Goal: Task Accomplishment & Management: Manage account settings

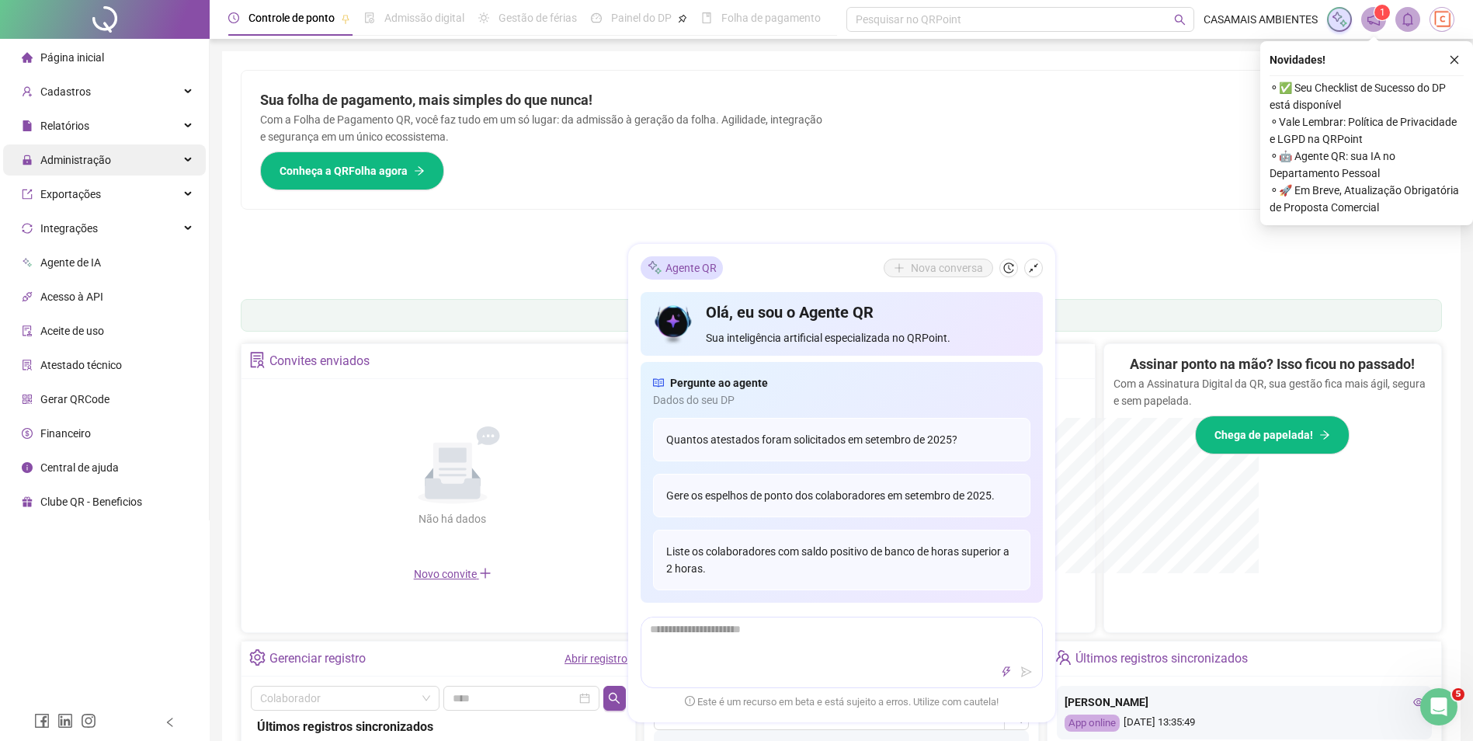
click at [106, 165] on span "Administração" at bounding box center [75, 160] width 71 height 12
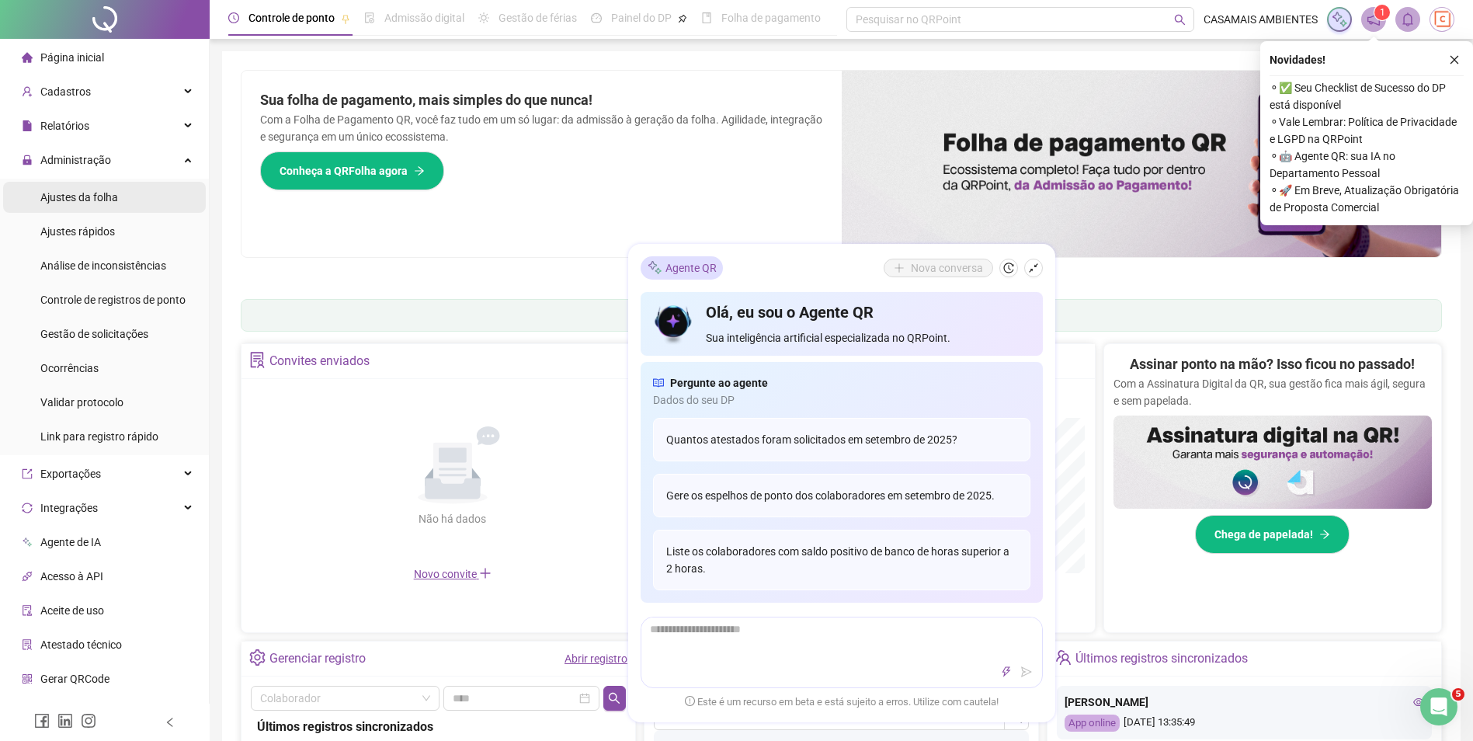
click at [107, 203] on span "Ajustes da folha" at bounding box center [79, 197] width 78 height 12
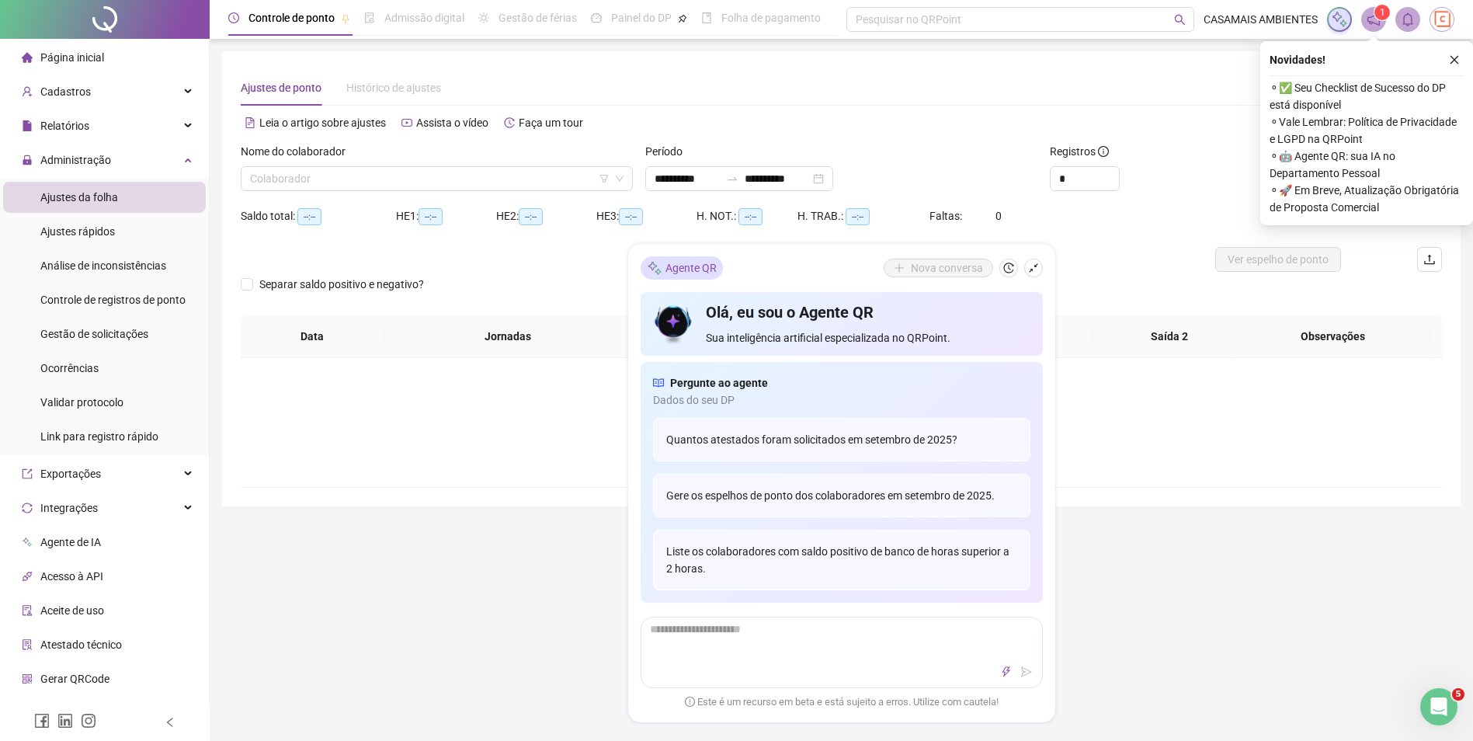
type input "**********"
click at [370, 181] on input "search" at bounding box center [429, 178] width 359 height 23
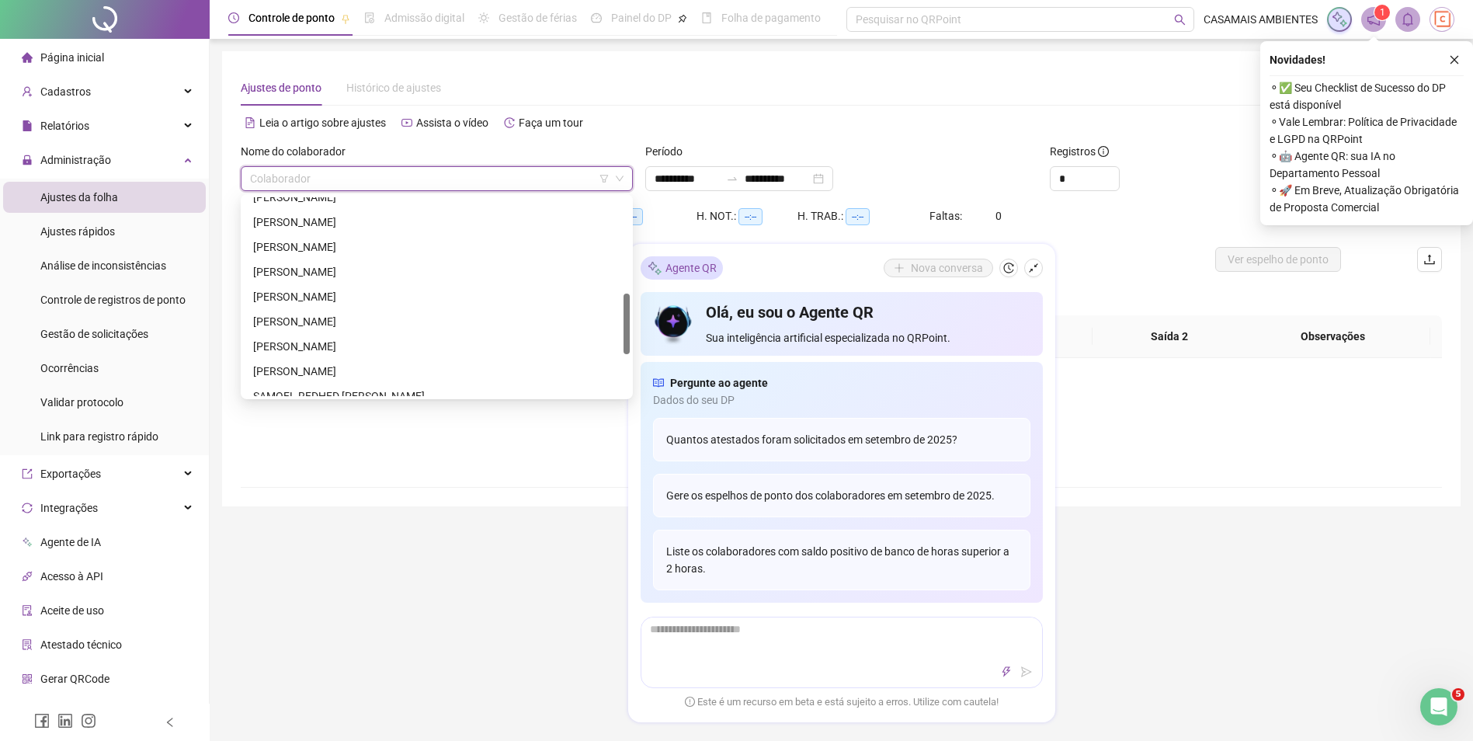
scroll to position [388, 0]
click at [371, 291] on div "[PERSON_NAME]" at bounding box center [436, 293] width 367 height 17
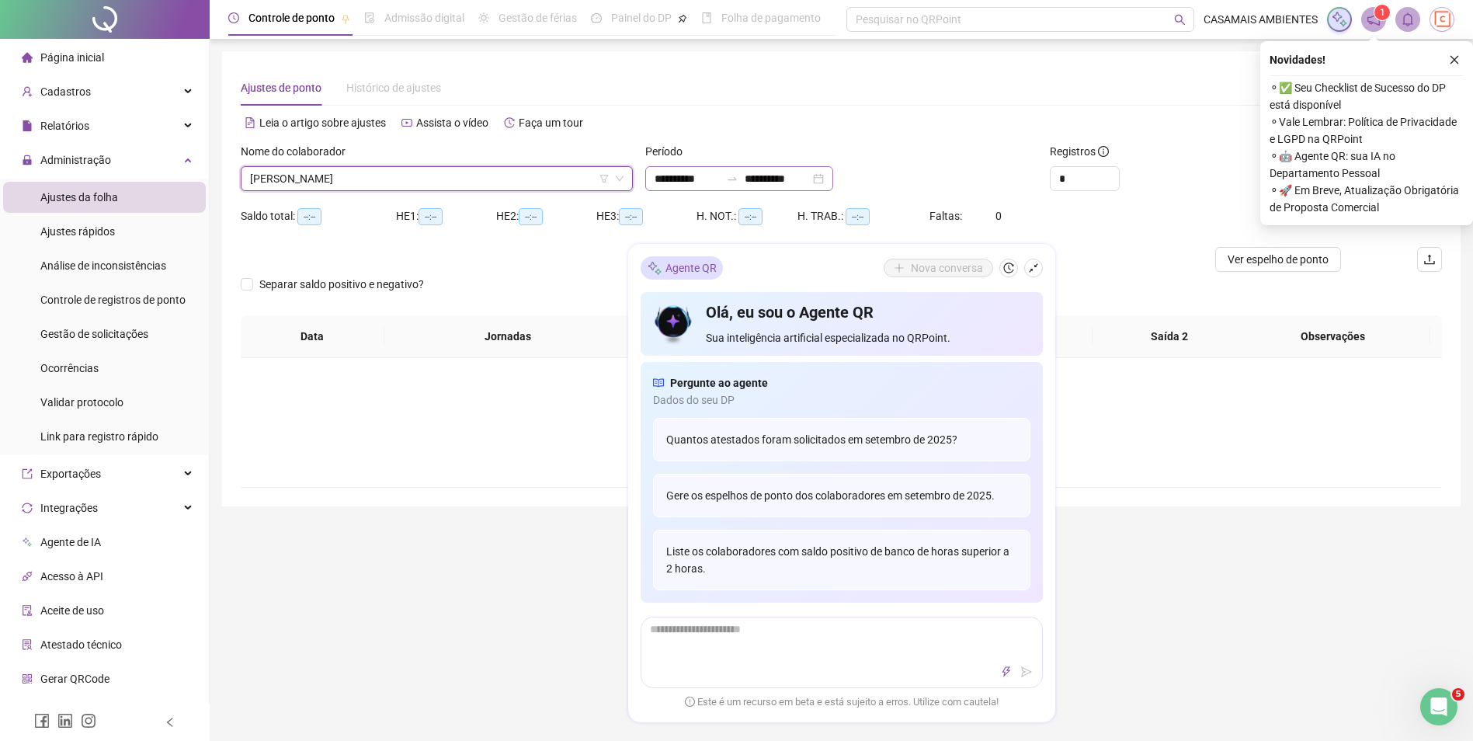
click at [833, 180] on div "**********" at bounding box center [739, 178] width 188 height 25
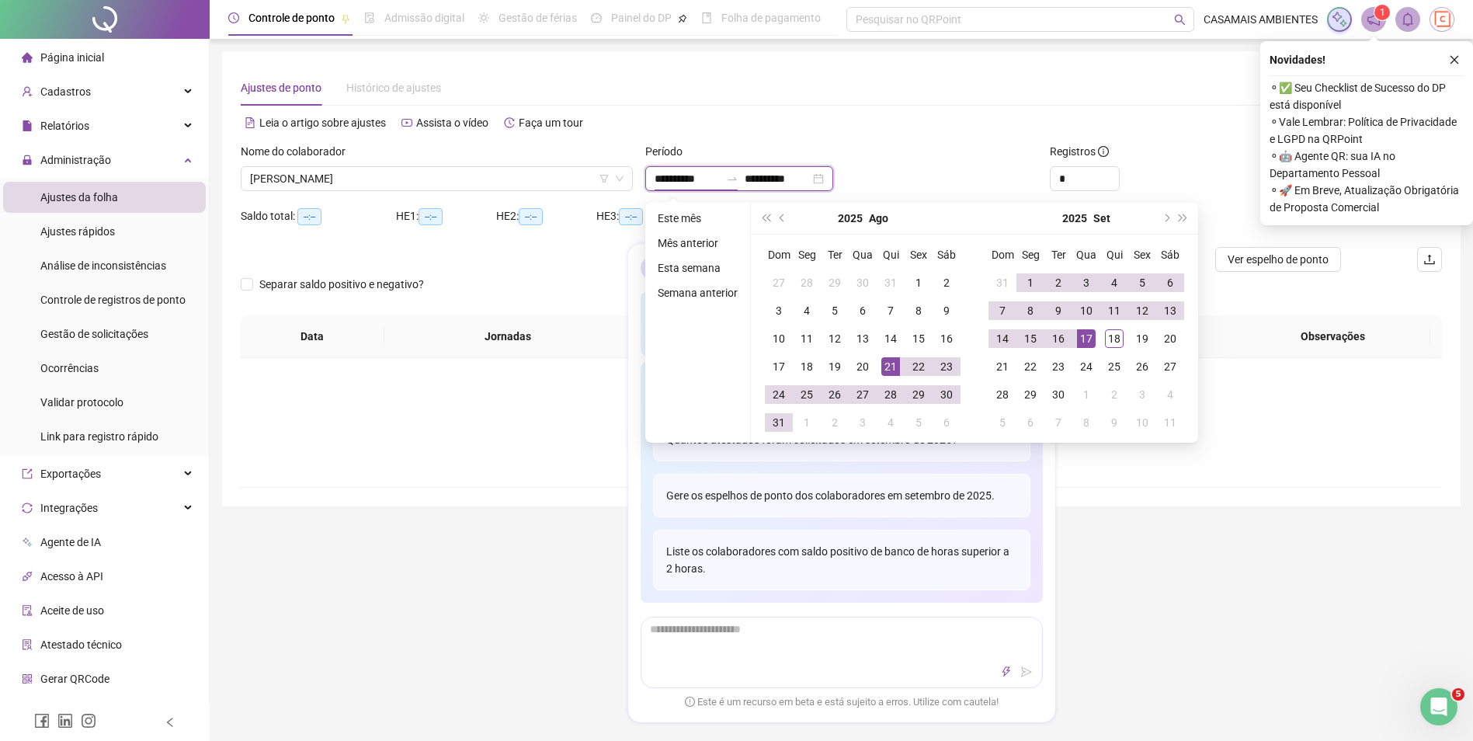
type input "**********"
click at [519, 410] on div "Não há dados" at bounding box center [841, 410] width 1164 height 31
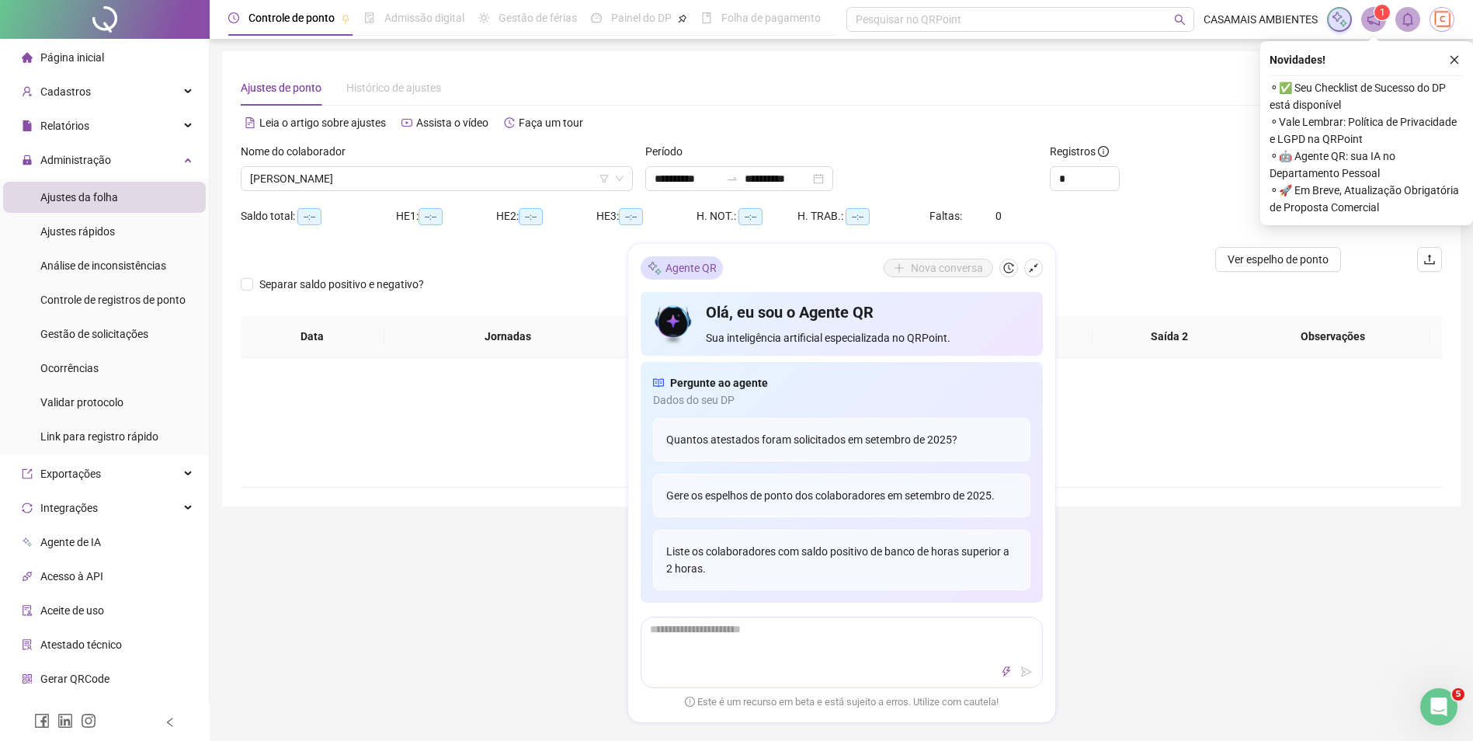
click at [1464, 54] on div "Novidades ! ⚬ ✅ Seu Checklist de Sucesso do DP está disponível ⚬ Vale Lembrar: …" at bounding box center [1366, 133] width 213 height 184
click at [1449, 61] on button "button" at bounding box center [1454, 59] width 19 height 19
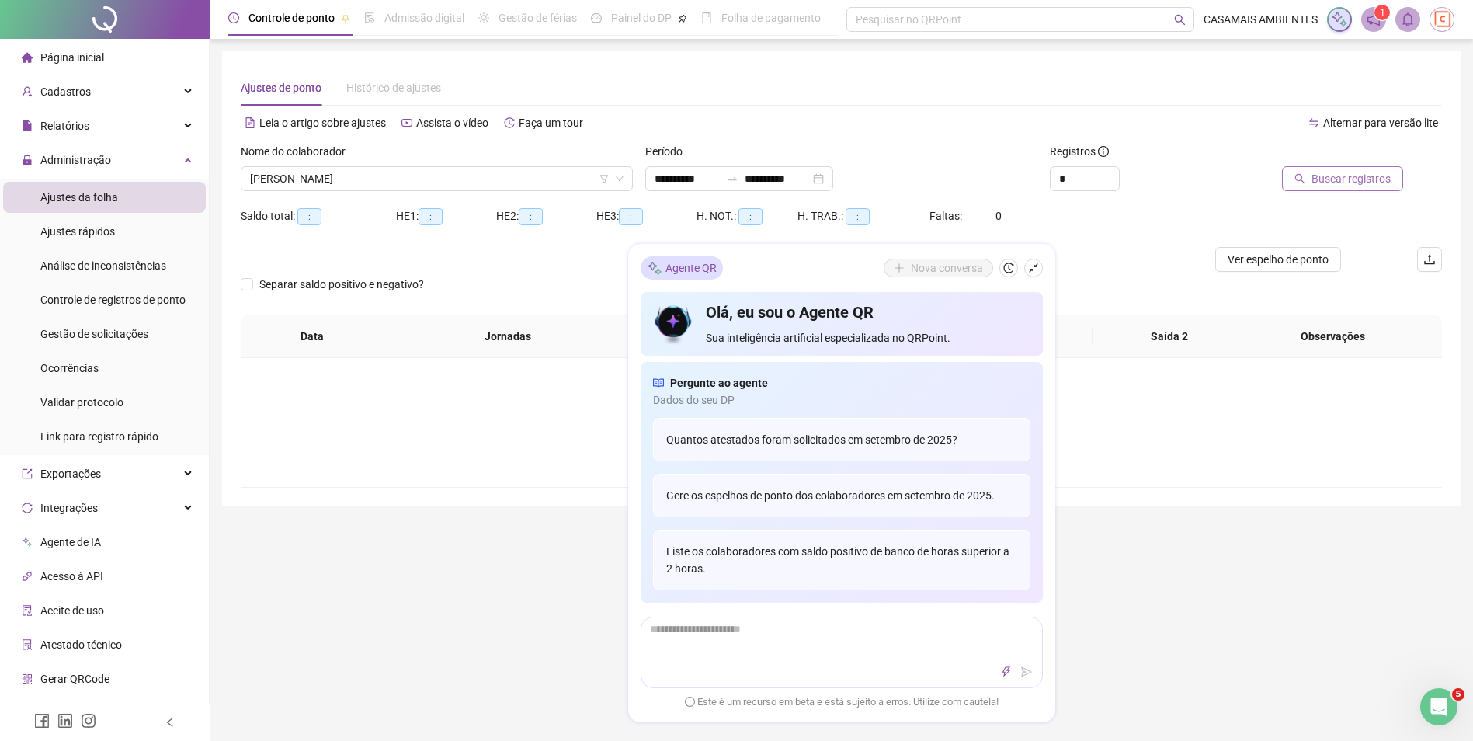
click at [1330, 182] on span "Buscar registros" at bounding box center [1350, 178] width 79 height 17
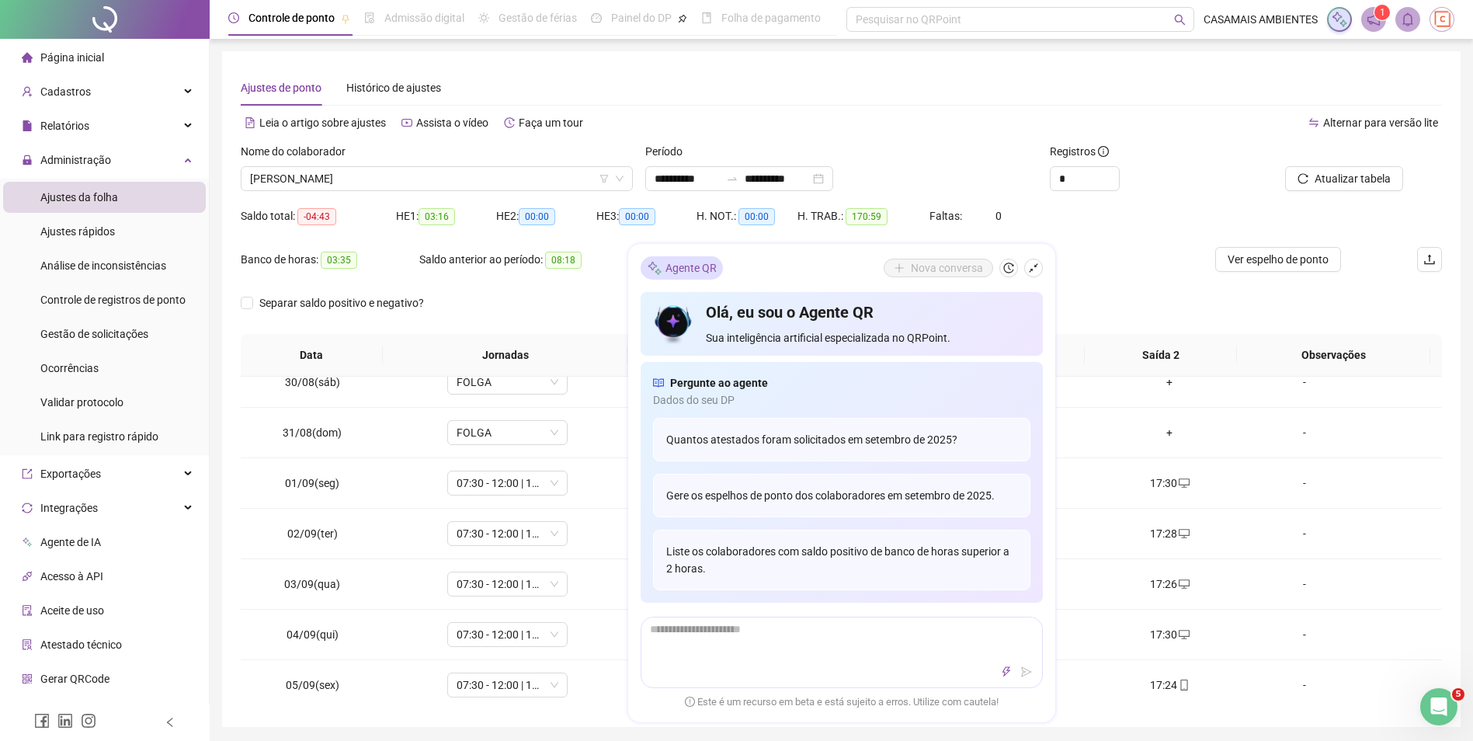
scroll to position [544, 0]
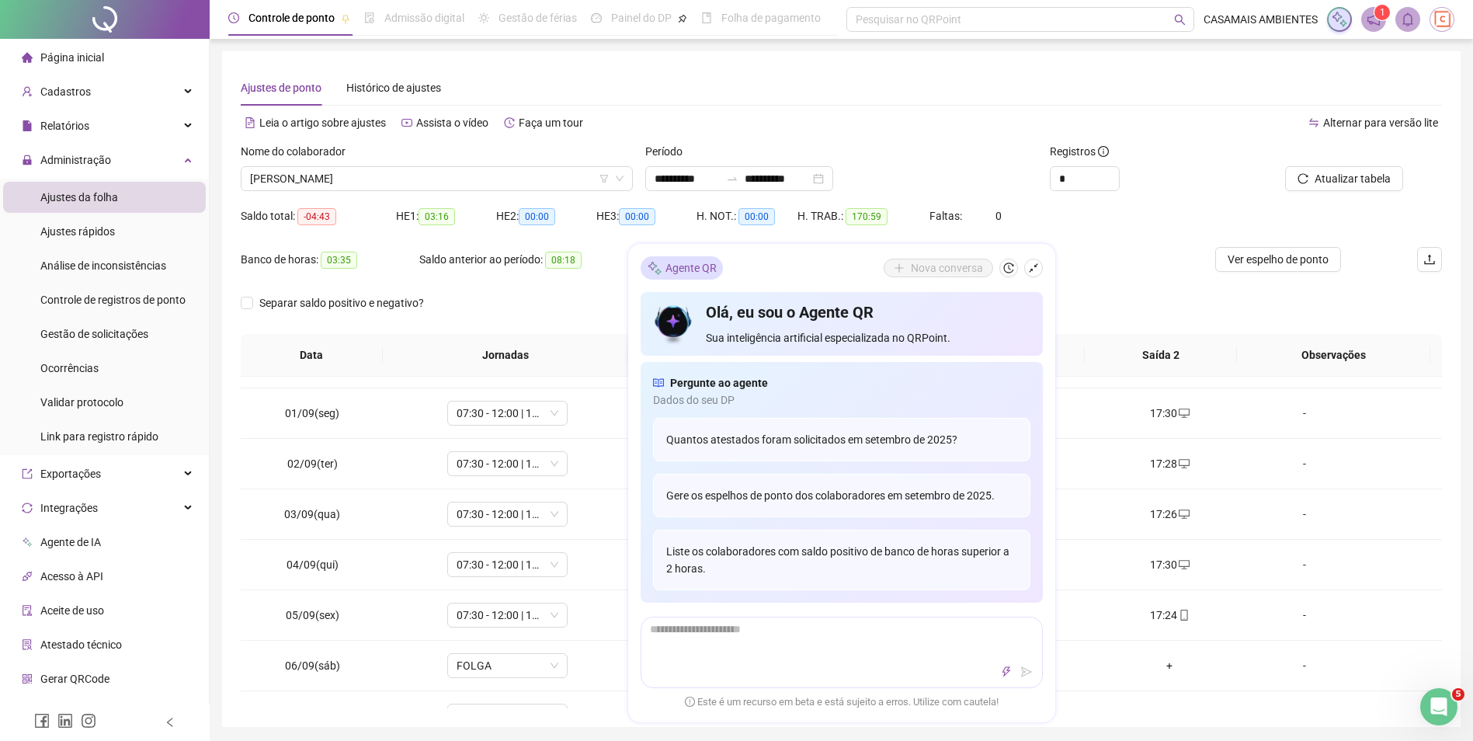
click at [1102, 716] on div "**********" at bounding box center [841, 388] width 1238 height 675
click at [1033, 272] on icon "shrink" at bounding box center [1033, 267] width 11 height 11
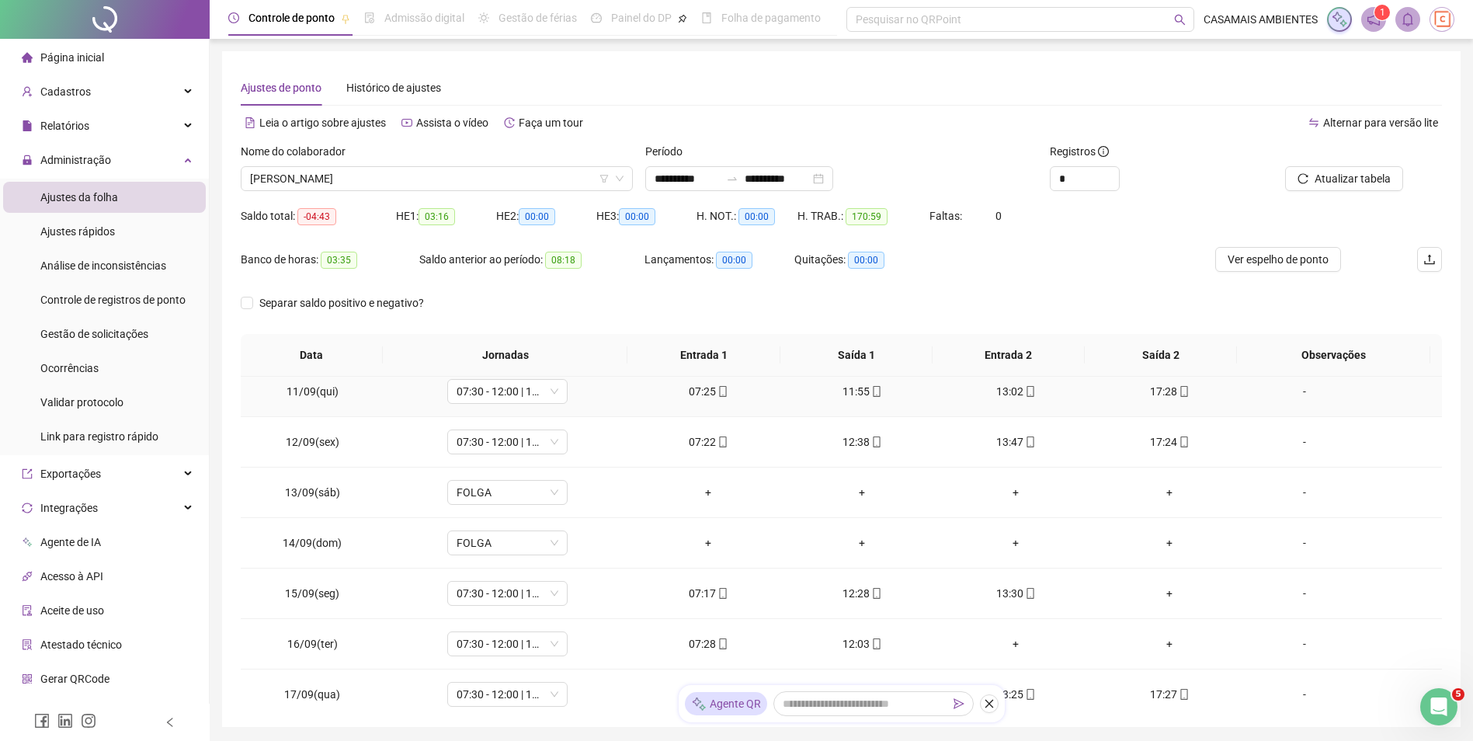
scroll to position [1082, 0]
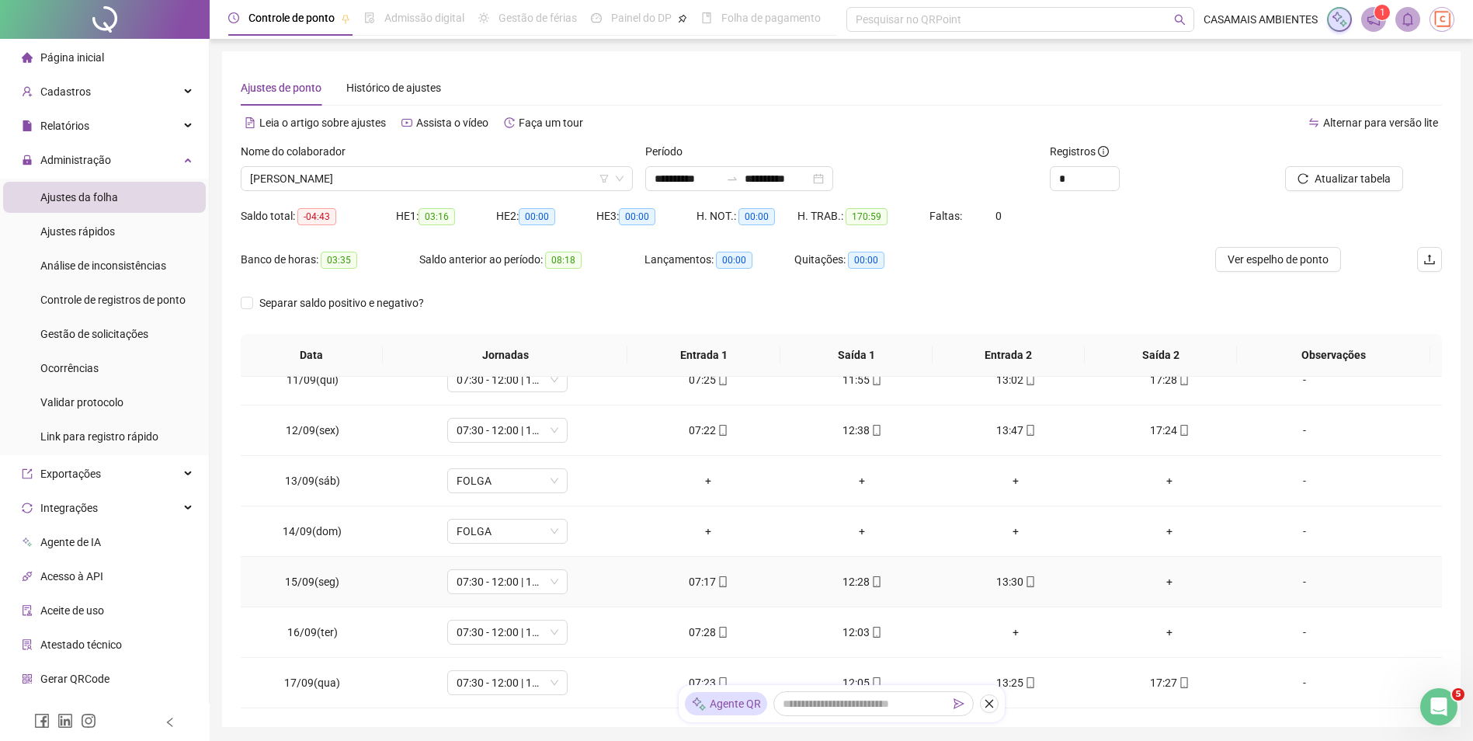
click at [1164, 582] on div "+" at bounding box center [1169, 581] width 129 height 17
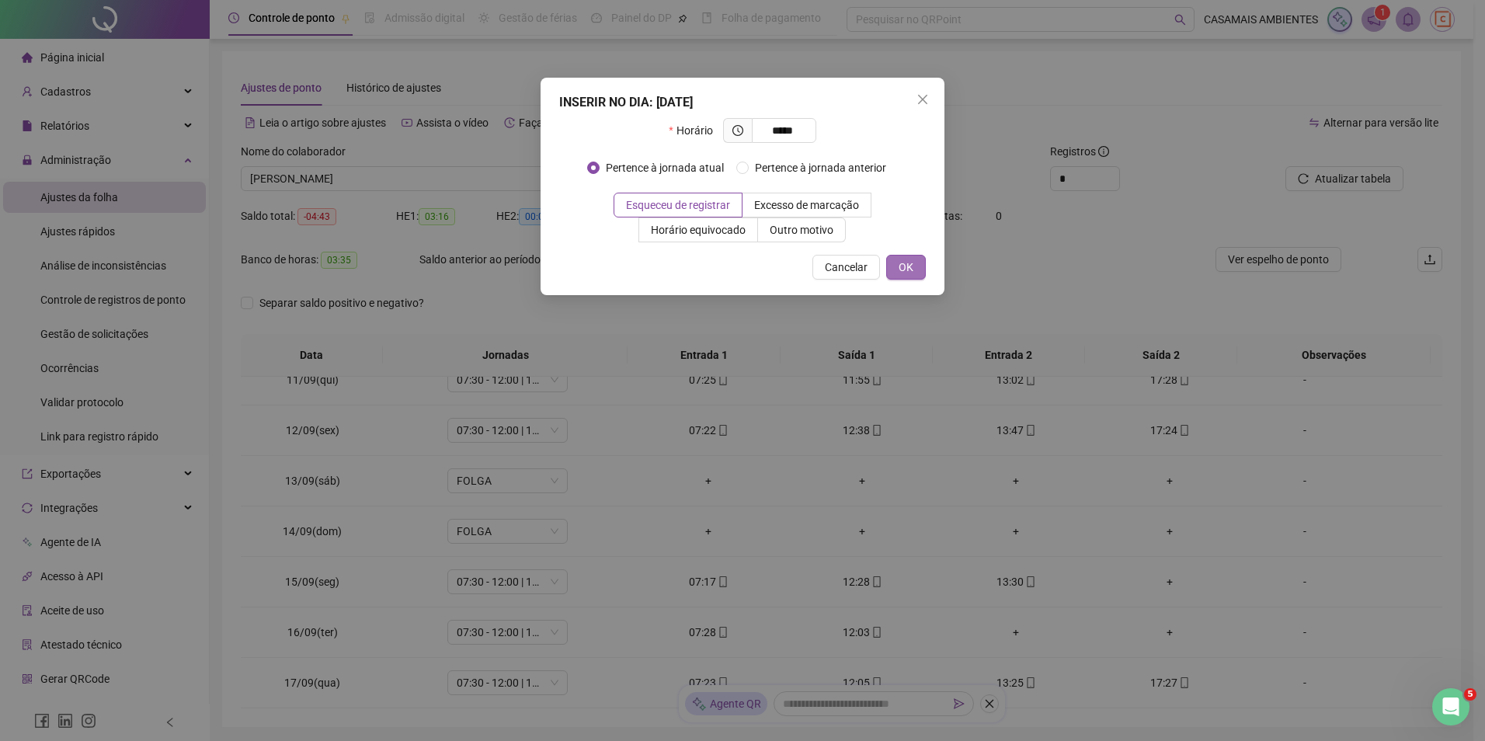
type input "*****"
click at [901, 270] on span "OK" at bounding box center [905, 267] width 15 height 17
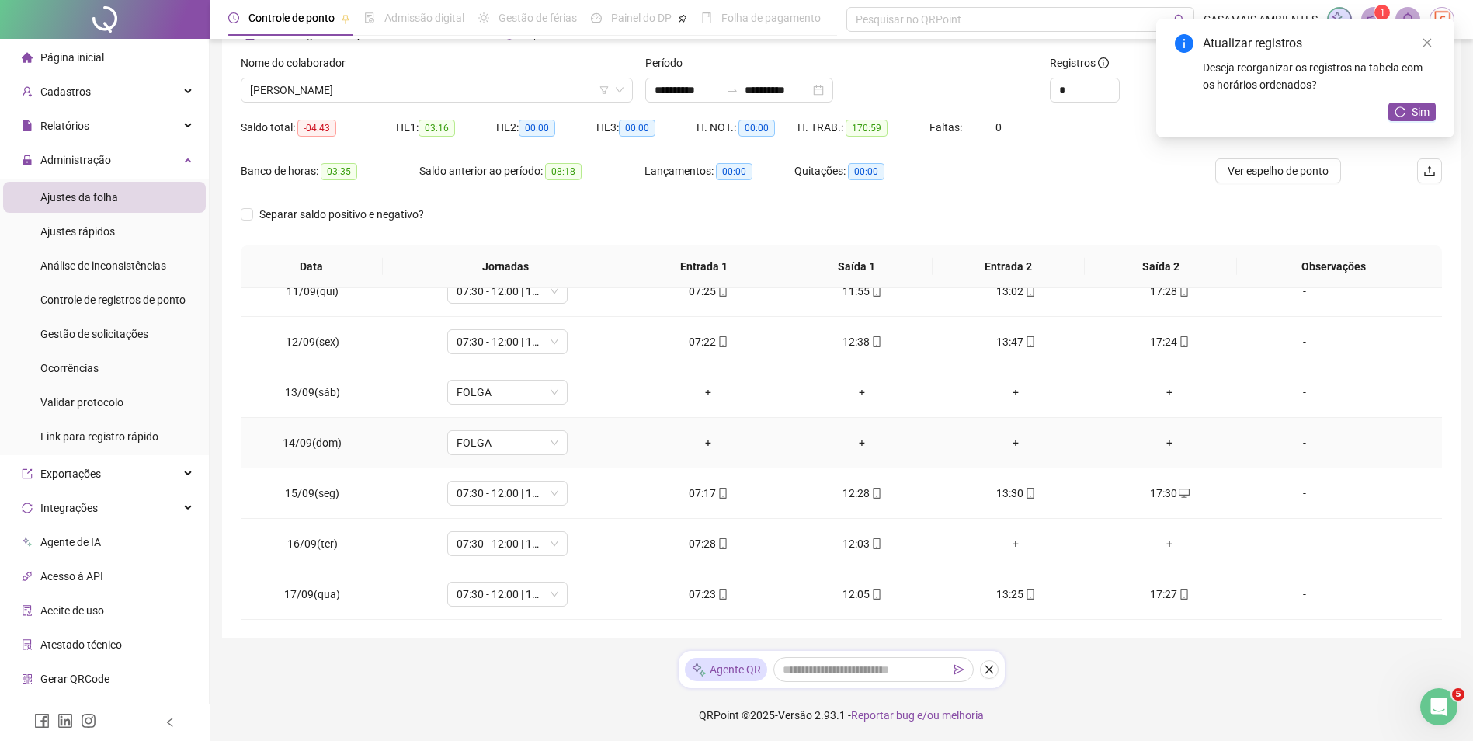
scroll to position [90, 0]
click at [1014, 542] on div "+" at bounding box center [1015, 541] width 129 height 17
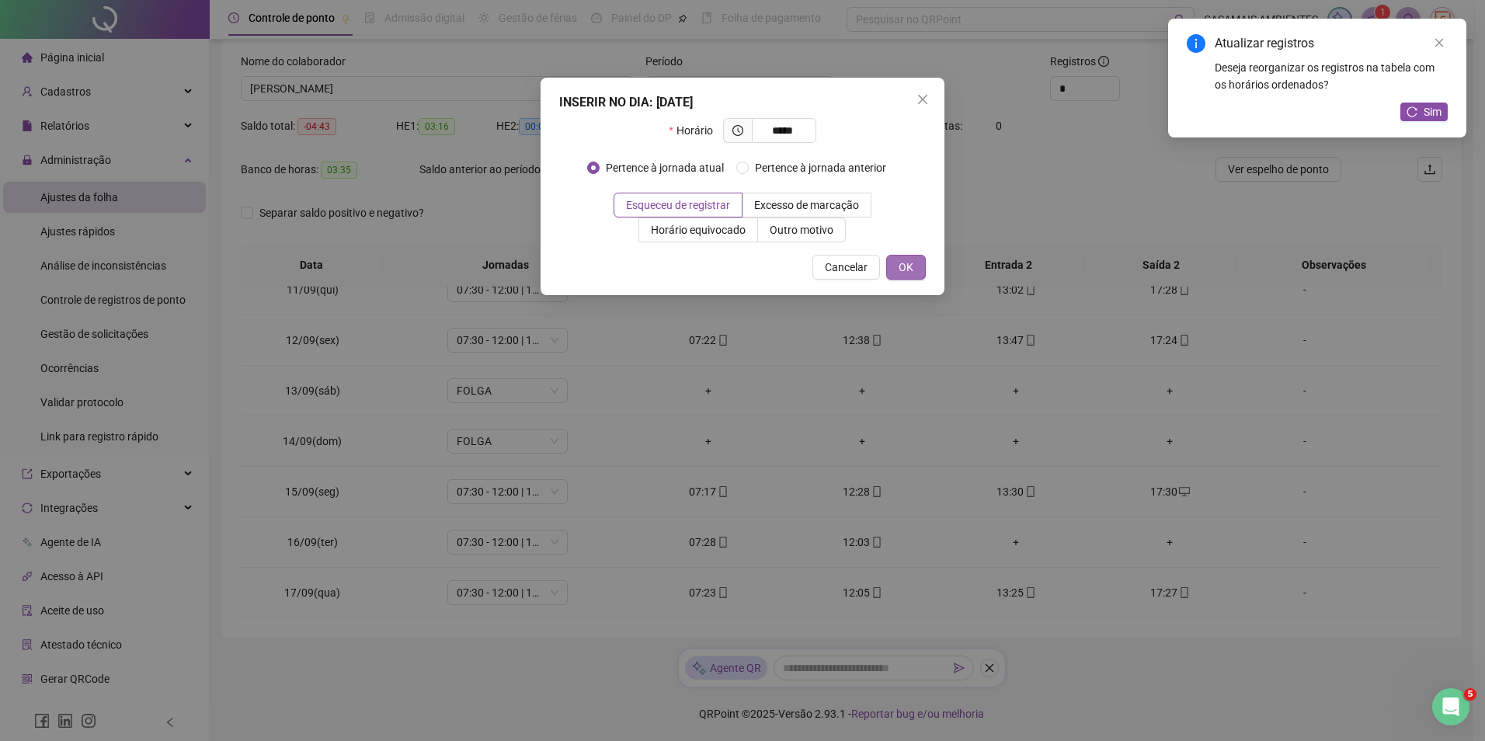
type input "*****"
click at [901, 266] on span "OK" at bounding box center [905, 267] width 15 height 17
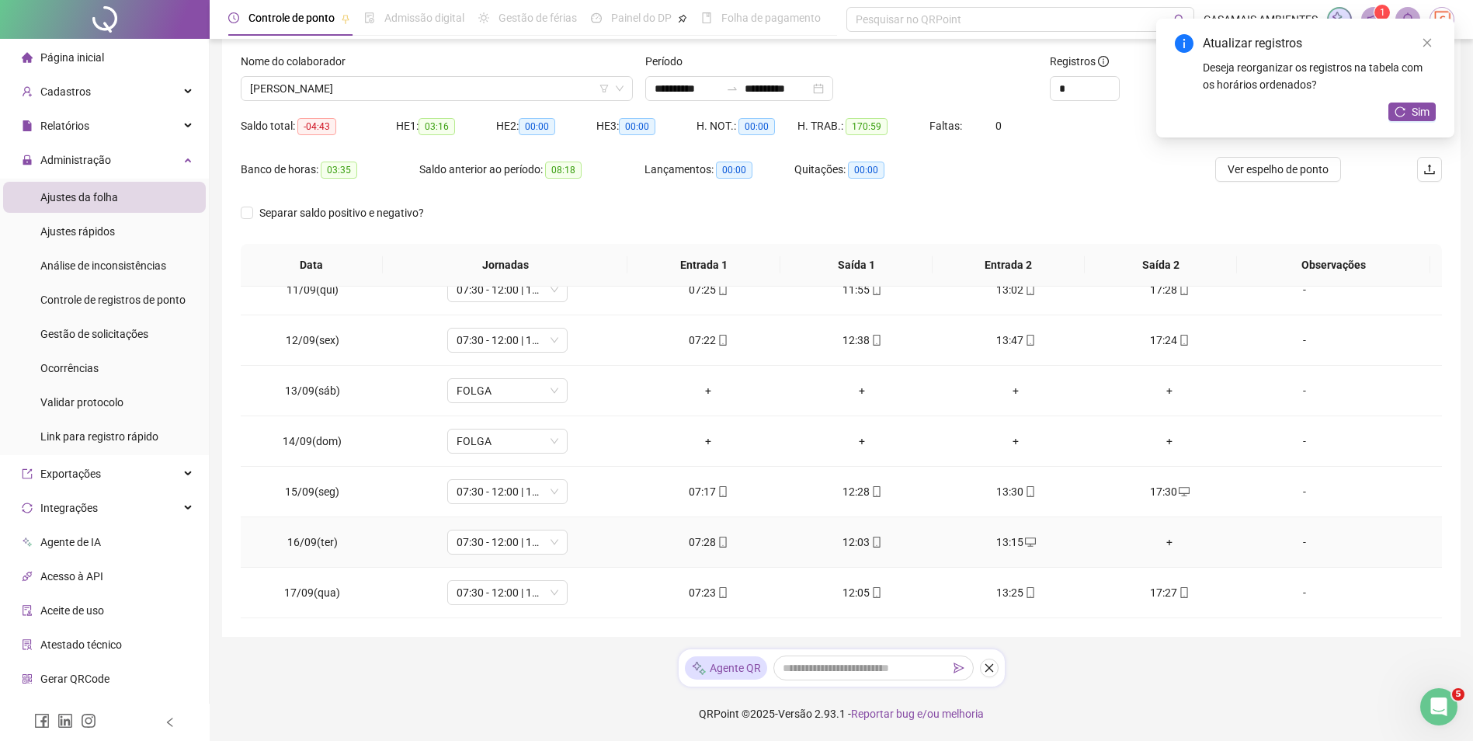
click at [1162, 540] on div "+" at bounding box center [1169, 541] width 129 height 17
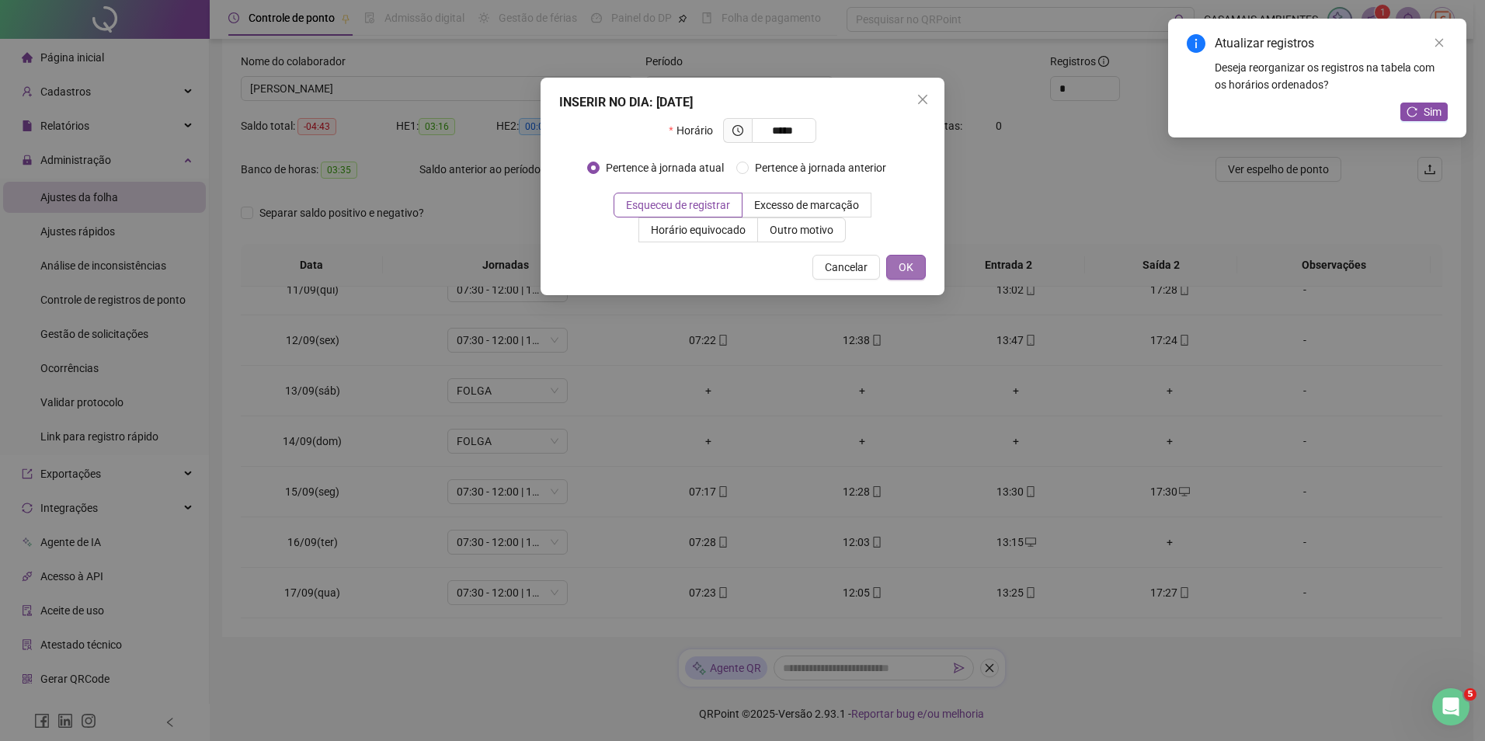
type input "*****"
click at [908, 272] on span "OK" at bounding box center [905, 267] width 15 height 17
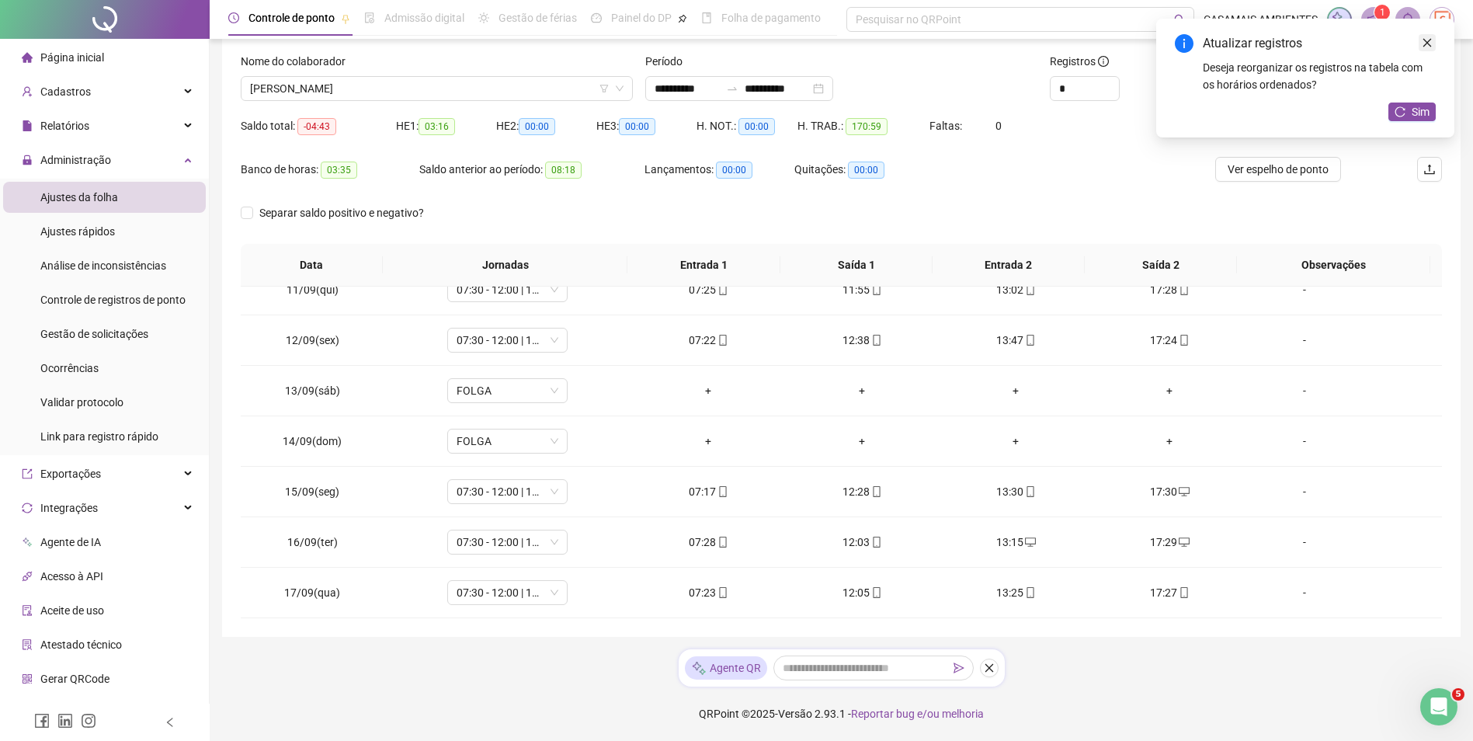
click at [1427, 43] on icon "close" at bounding box center [1427, 42] width 11 height 11
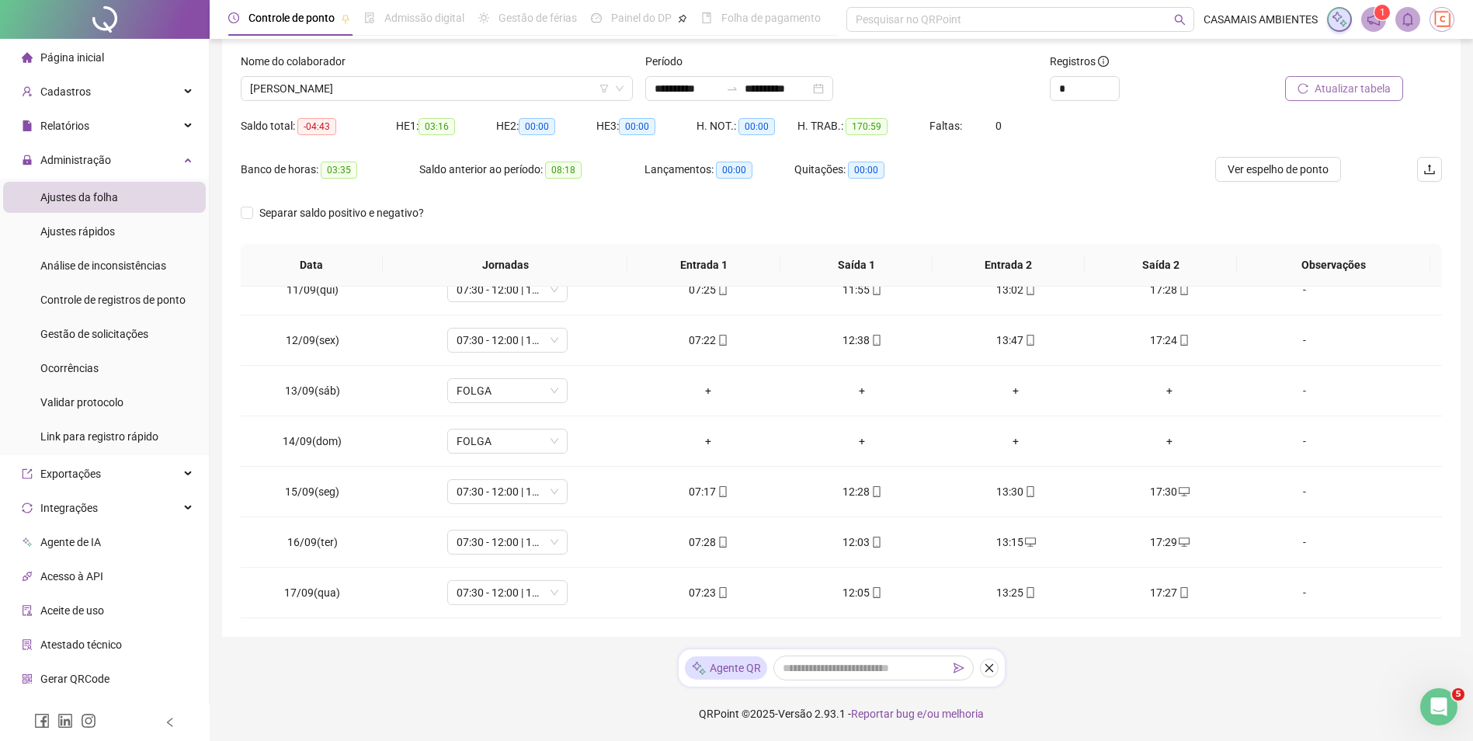
click at [1369, 90] on span "Atualizar tabela" at bounding box center [1353, 88] width 76 height 17
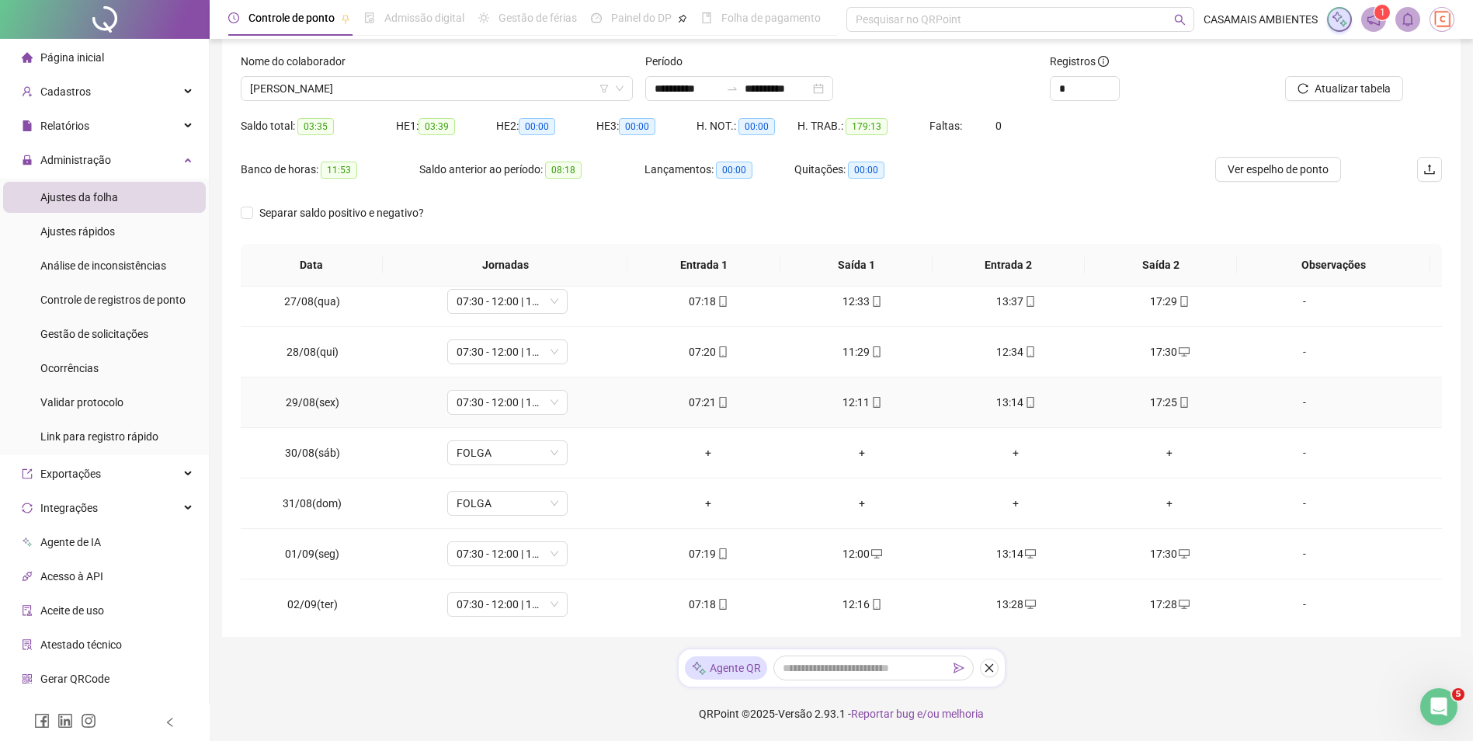
scroll to position [388, 0]
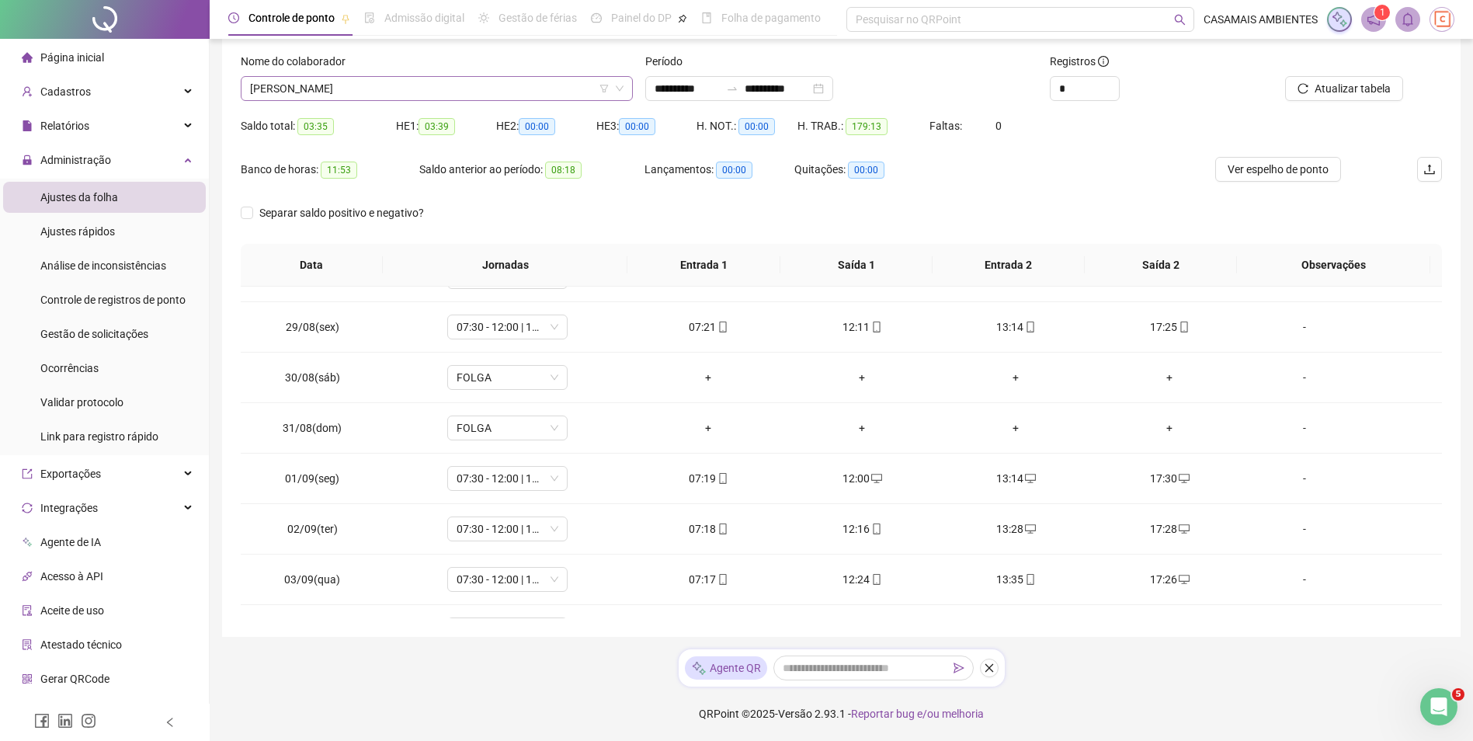
click at [479, 82] on span "[PERSON_NAME]" at bounding box center [436, 88] width 373 height 23
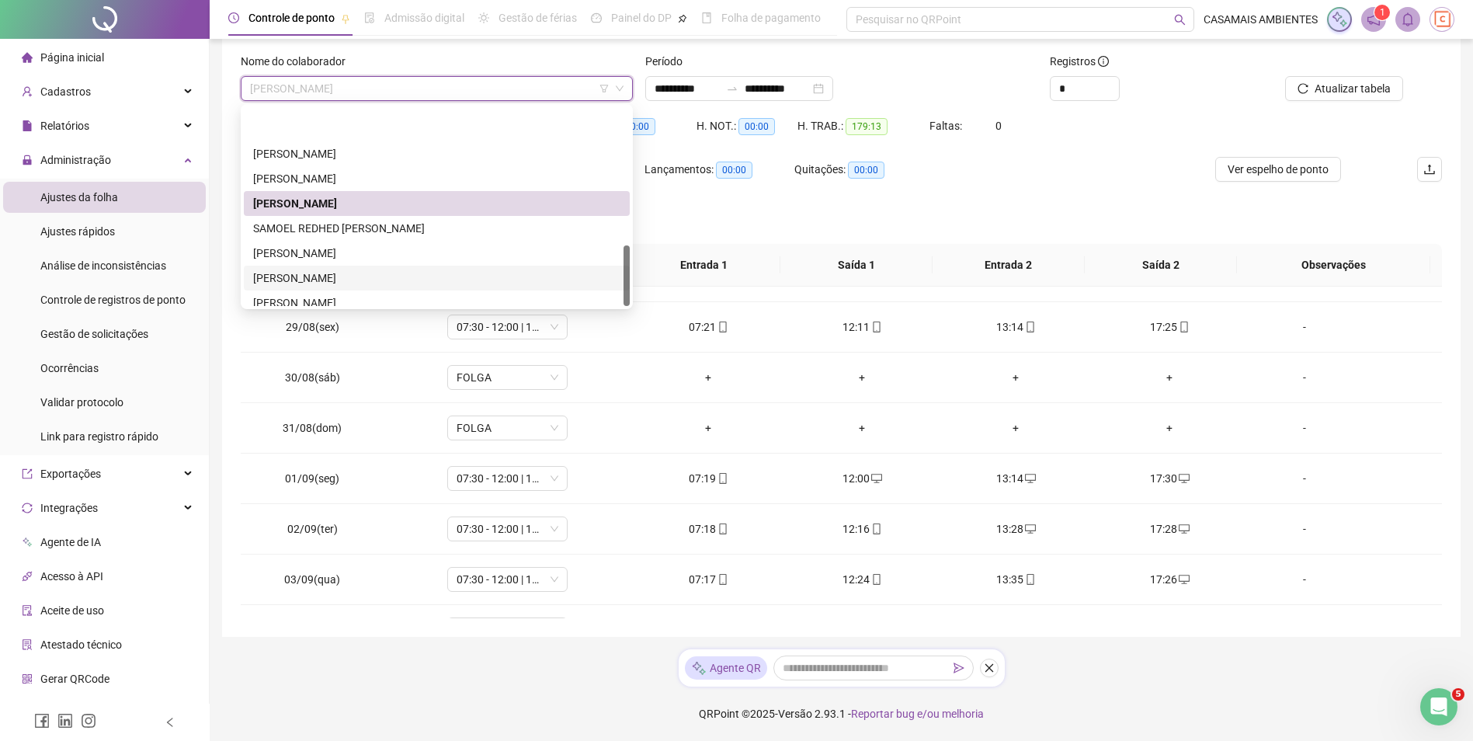
scroll to position [447, 0]
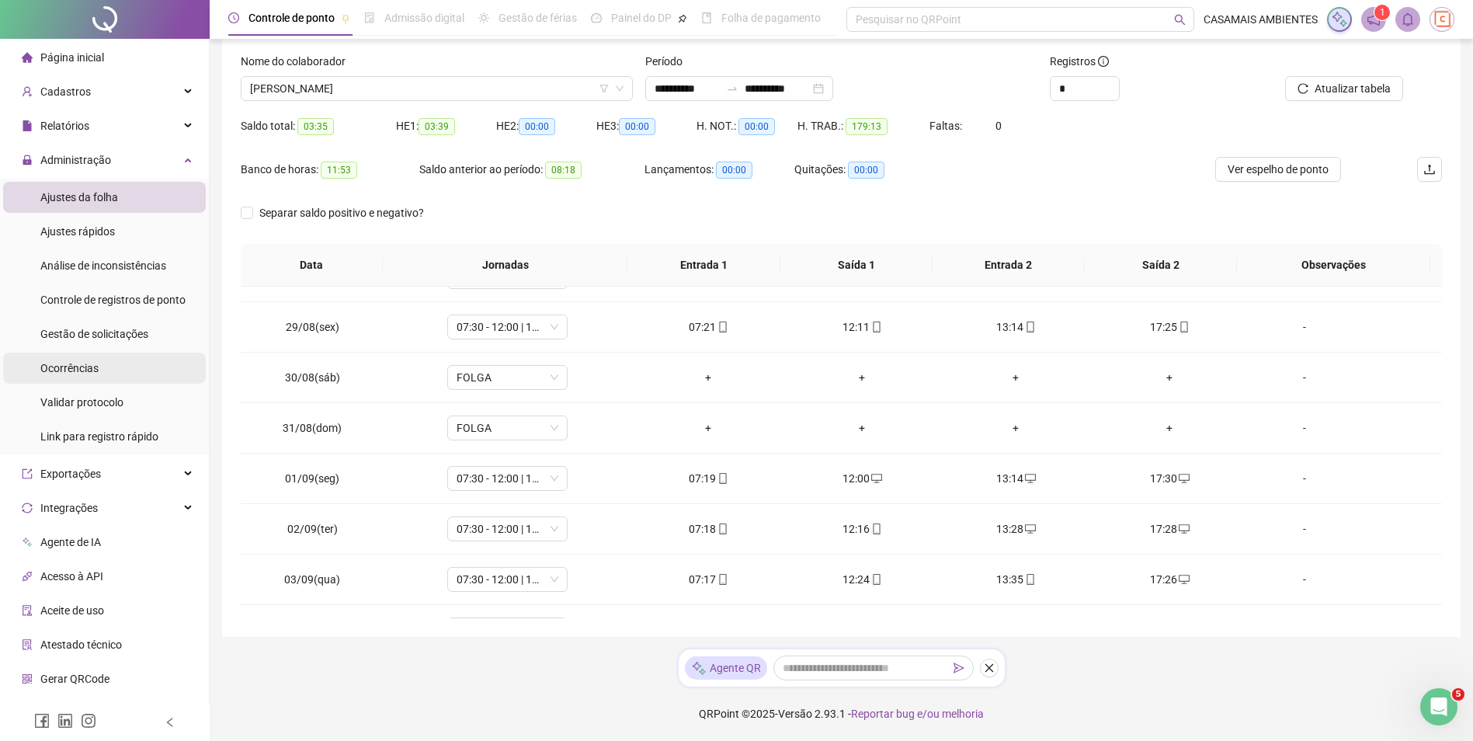
click at [106, 371] on li "Ocorrências" at bounding box center [104, 368] width 203 height 31
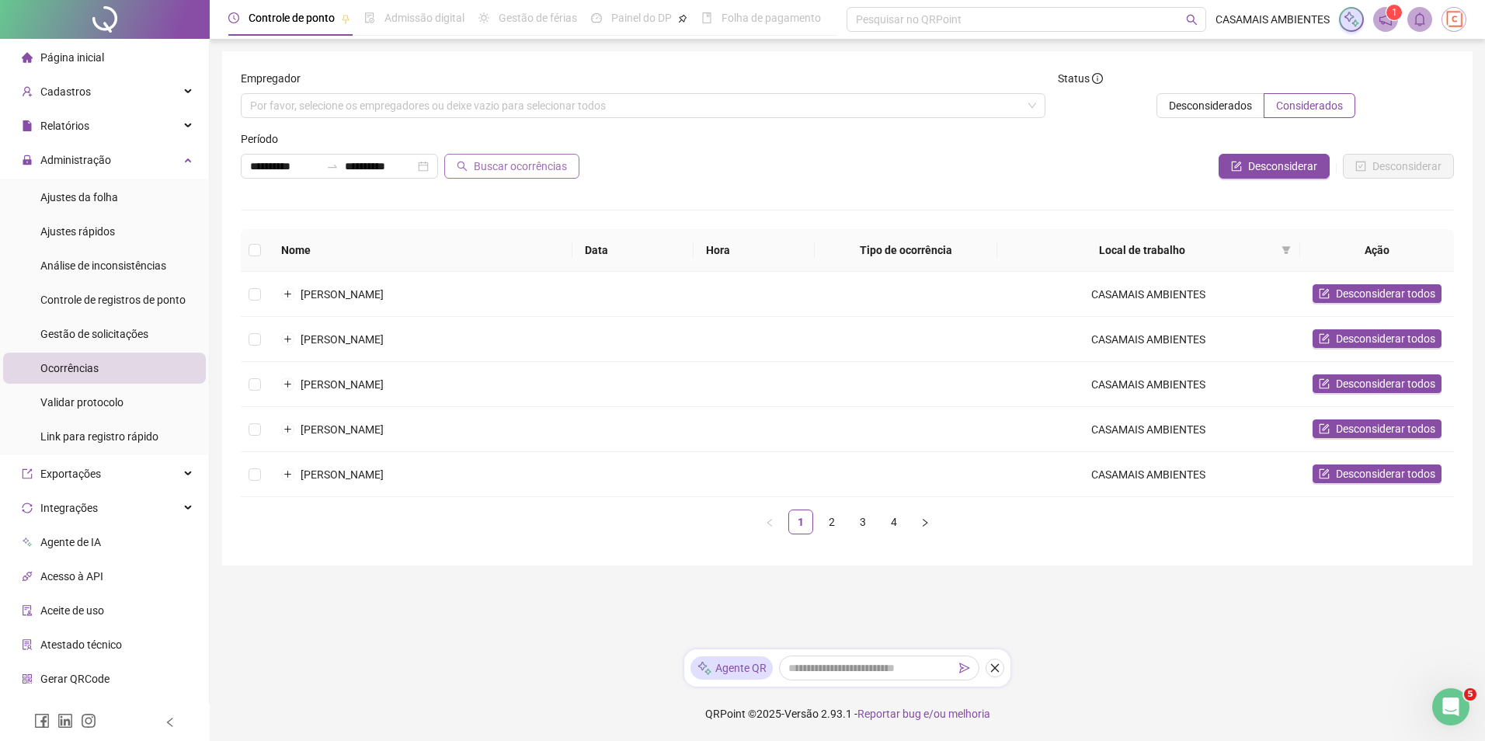
click at [538, 165] on span "Buscar ocorrências" at bounding box center [520, 166] width 93 height 17
click at [1345, 290] on span "Desconsiderar todos" at bounding box center [1384, 293] width 99 height 17
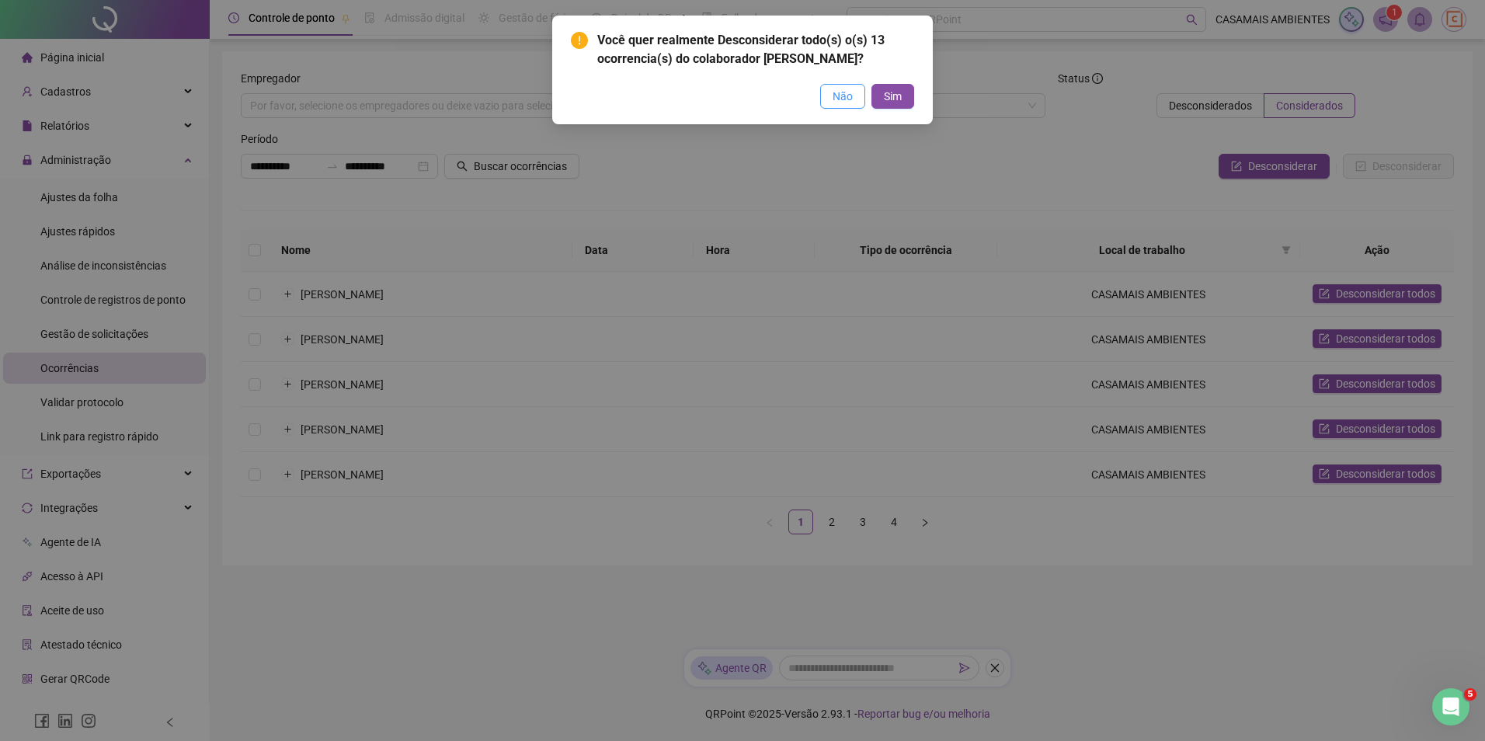
click at [837, 105] on span "Não" at bounding box center [842, 96] width 20 height 17
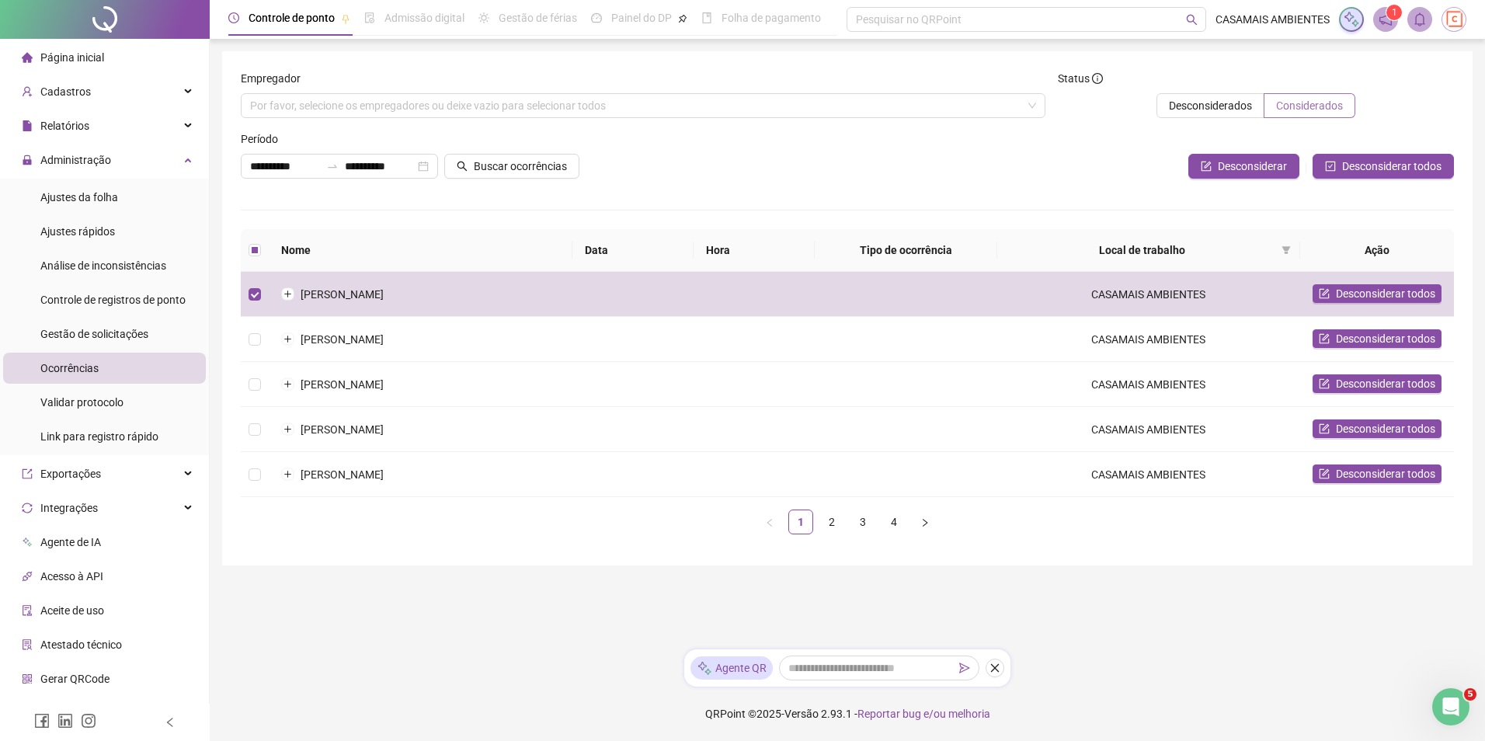
click at [1311, 107] on span "Considerados" at bounding box center [1309, 105] width 67 height 12
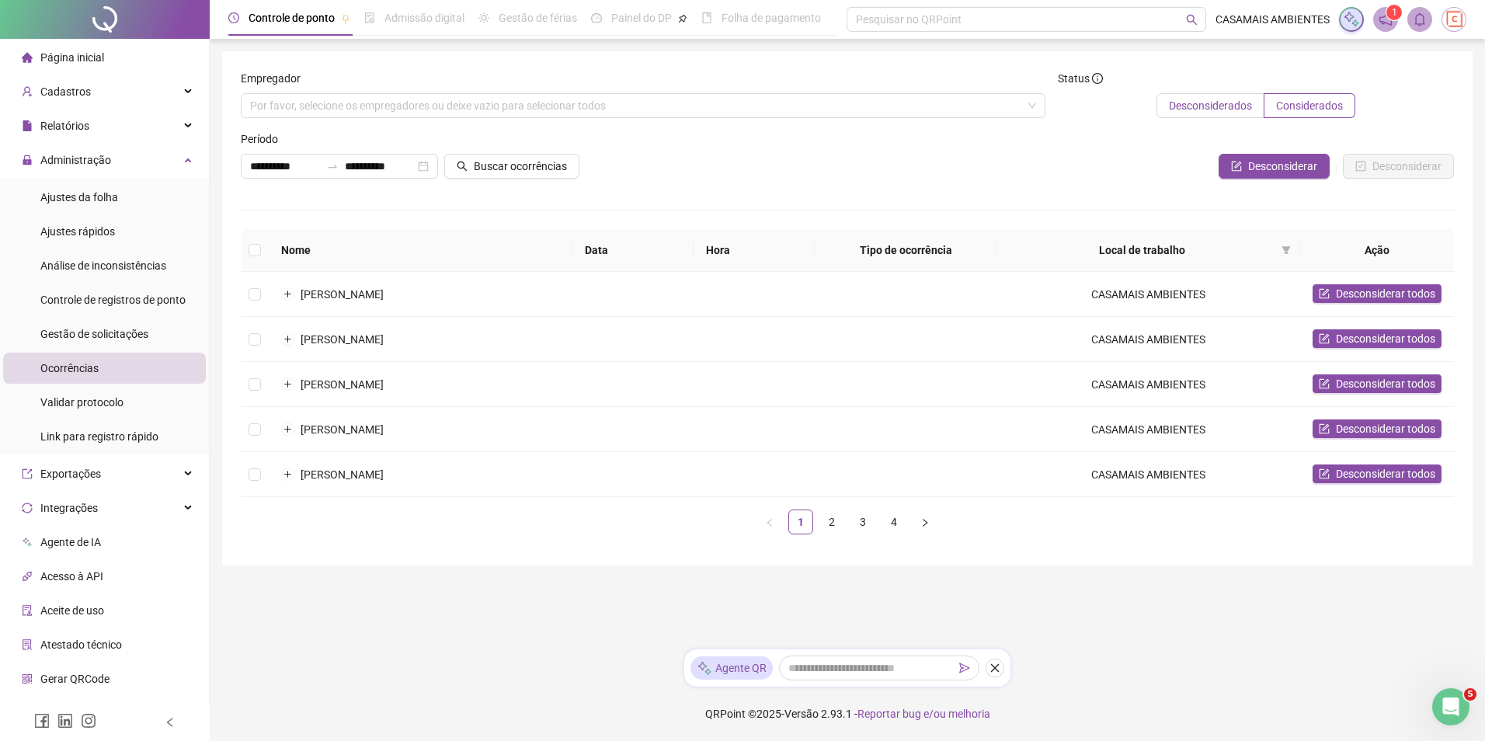
click at [1188, 109] on span "Desconsiderados" at bounding box center [1210, 105] width 83 height 12
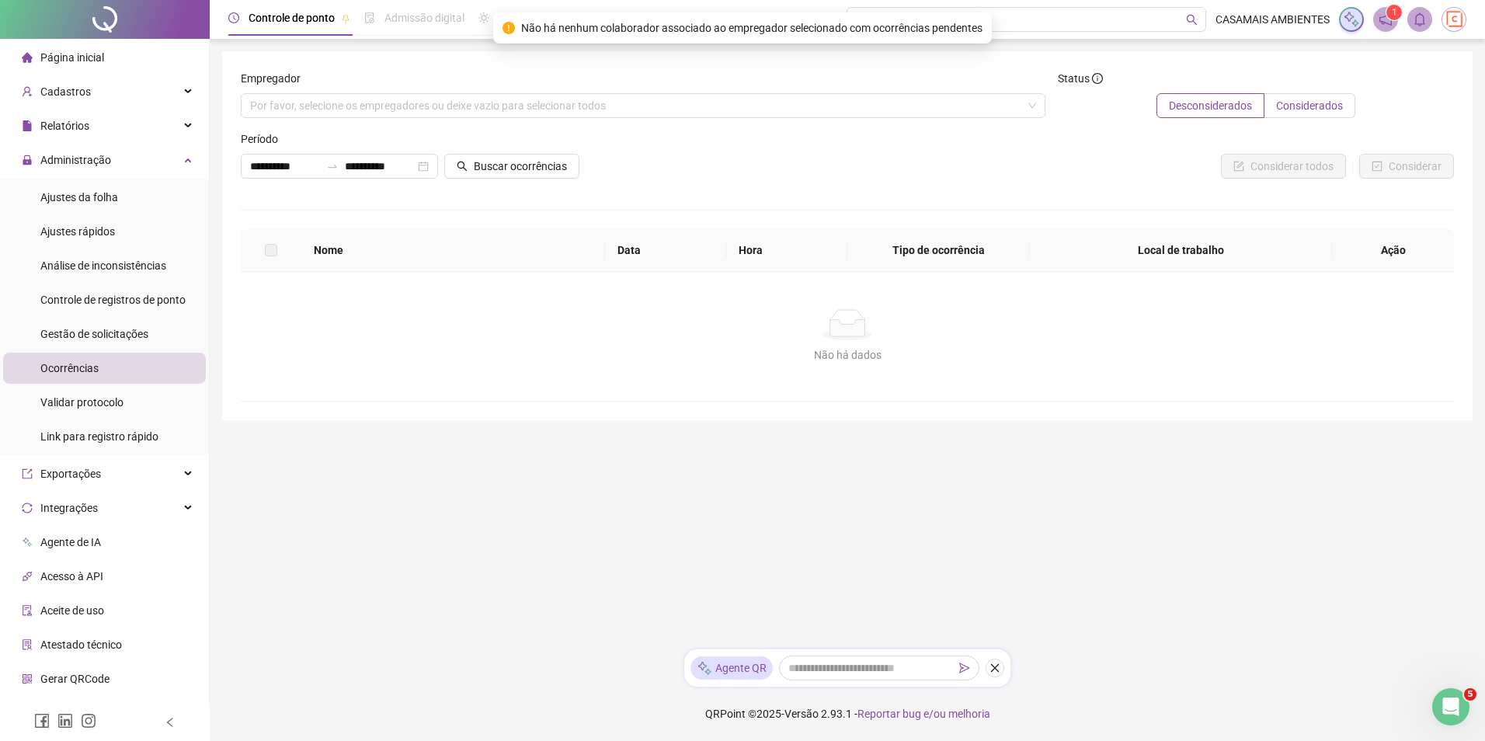
click at [1308, 110] on span "Considerados" at bounding box center [1309, 105] width 67 height 12
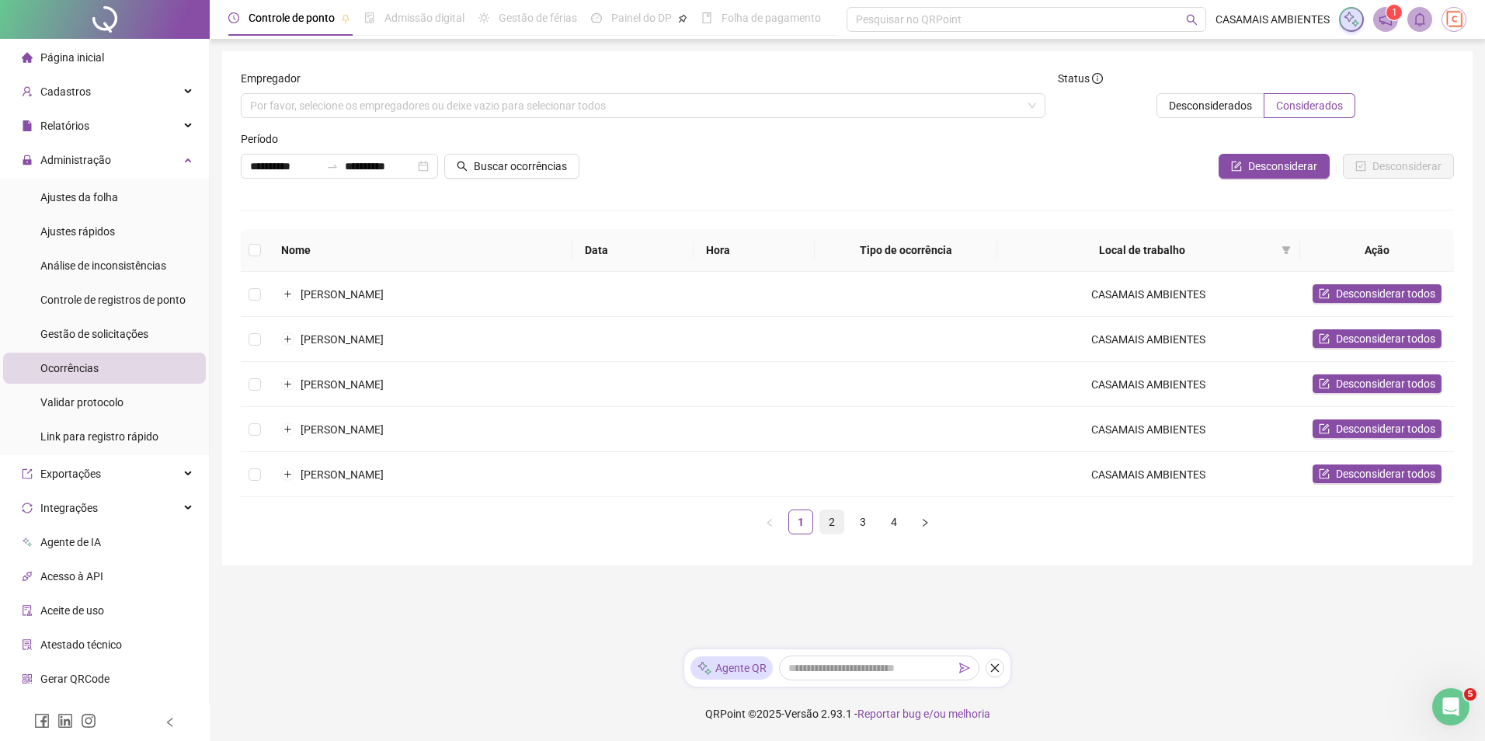
click at [825, 528] on link "2" at bounding box center [831, 521] width 23 height 23
click at [862, 533] on link "3" at bounding box center [862, 521] width 23 height 23
click at [884, 530] on link "4" at bounding box center [893, 521] width 23 height 23
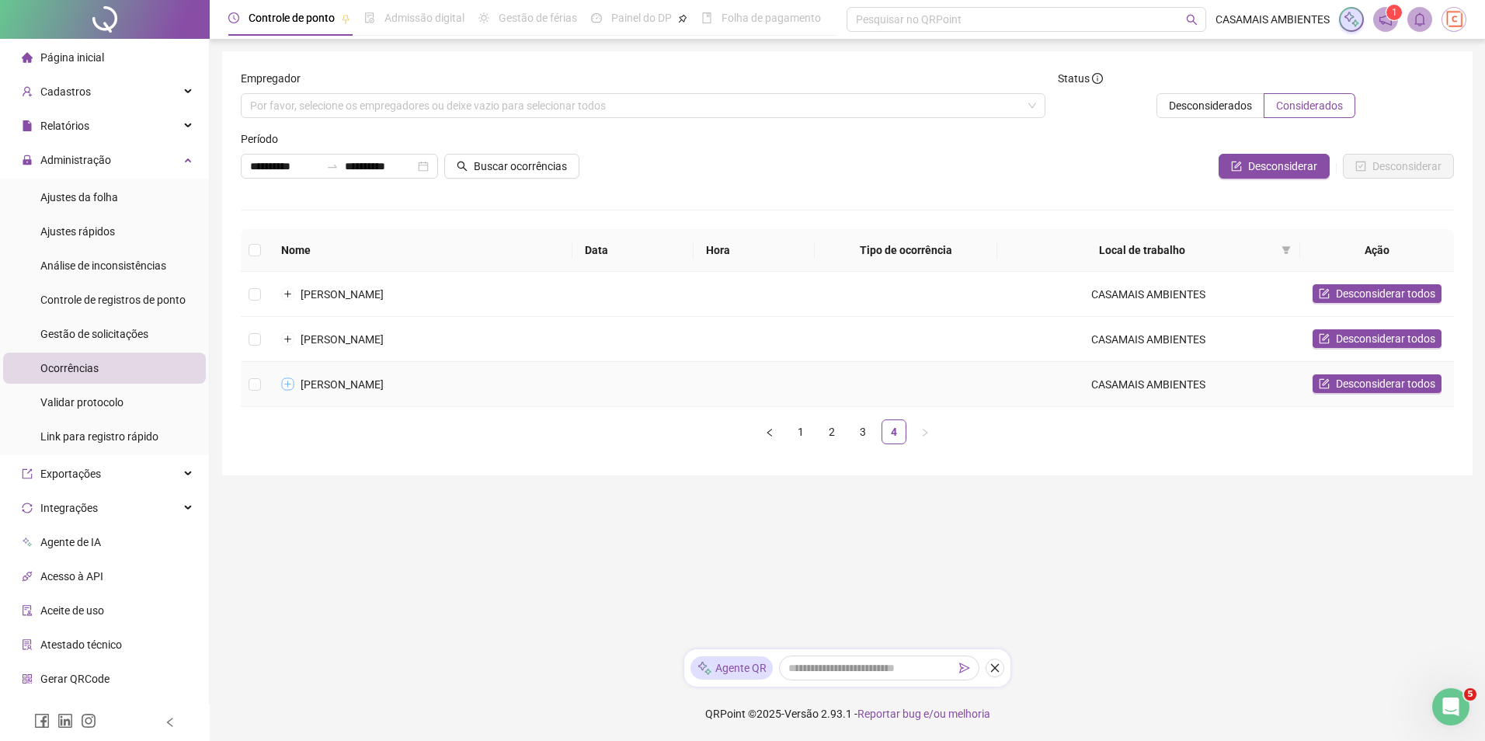
click at [285, 381] on button "Expandir linha" at bounding box center [288, 384] width 12 height 12
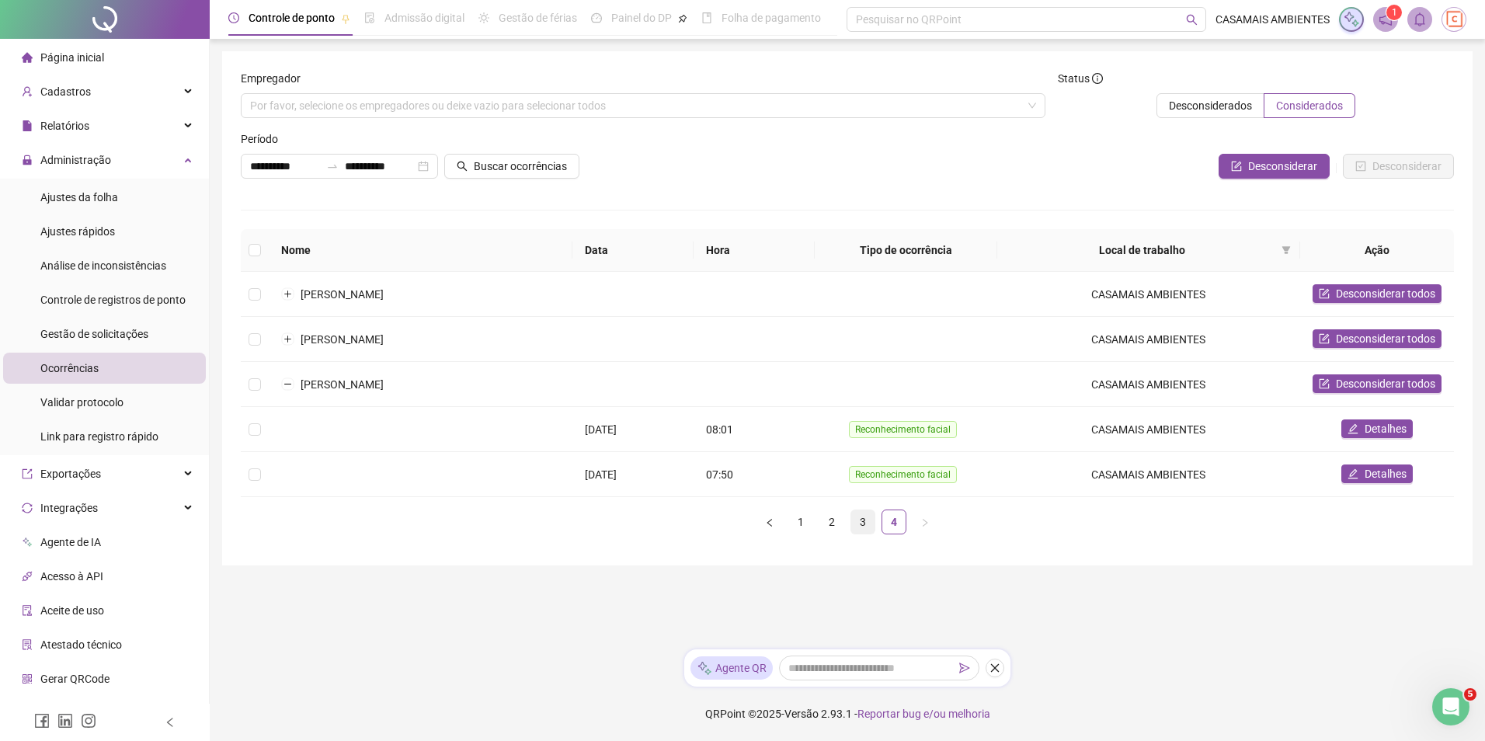
click at [863, 526] on link "3" at bounding box center [862, 521] width 23 height 23
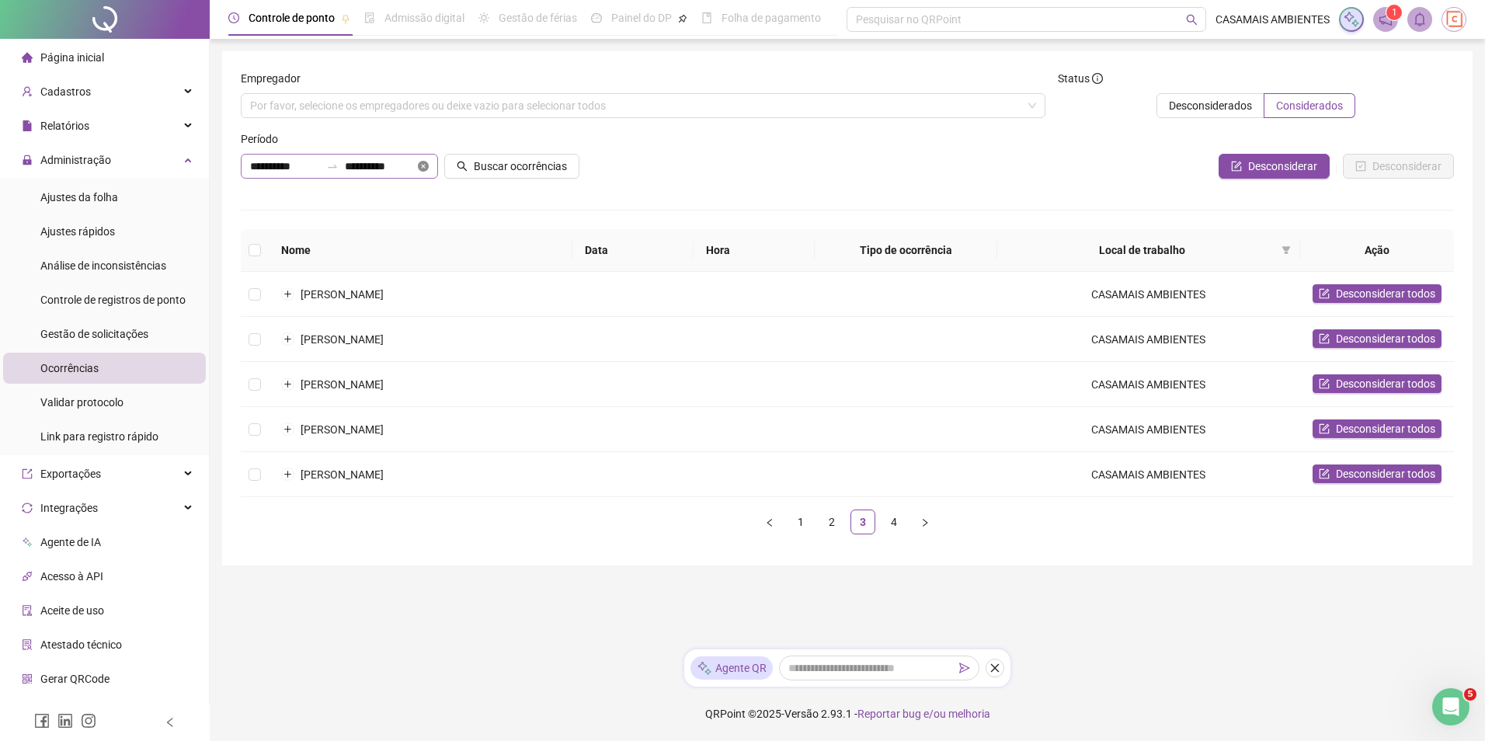
click at [423, 169] on icon "close-circle" at bounding box center [423, 166] width 11 height 11
click at [422, 168] on div at bounding box center [339, 166] width 197 height 25
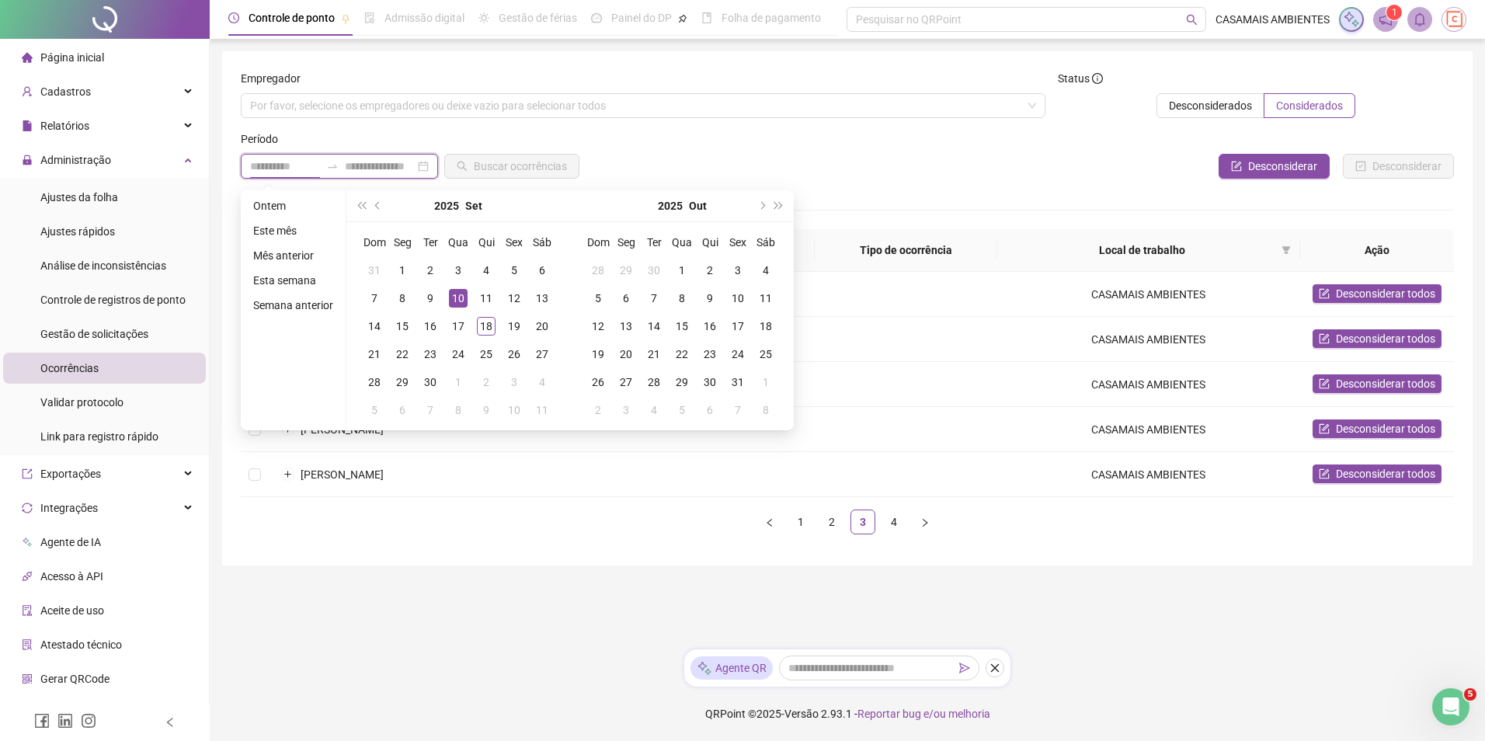
type input "**********"
click at [381, 210] on button "prev-year" at bounding box center [378, 205] width 17 height 31
type input "**********"
click at [482, 357] on div "21" at bounding box center [486, 354] width 19 height 19
type input "**********"
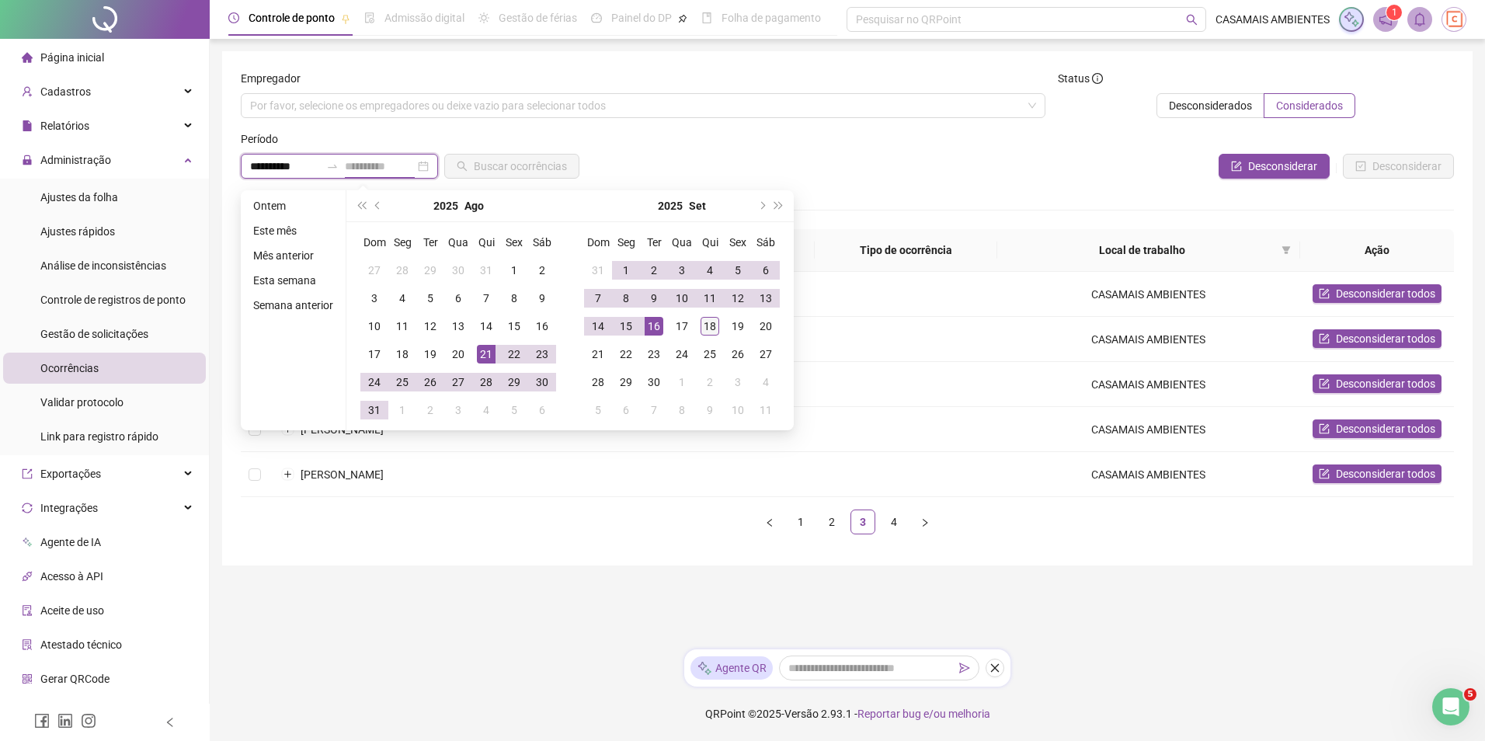
type input "**********"
click at [715, 322] on div "18" at bounding box center [709, 326] width 19 height 19
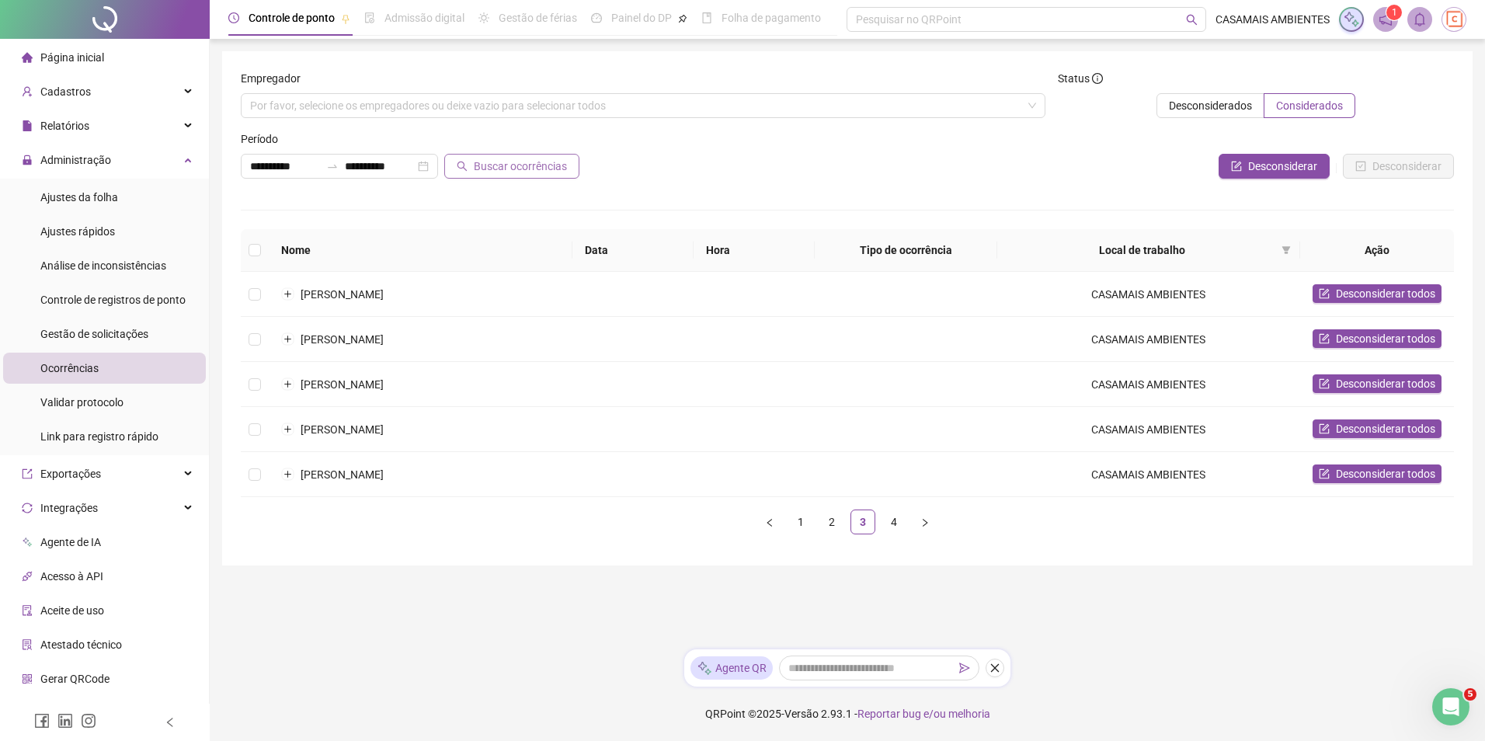
click at [548, 170] on span "Buscar ocorrências" at bounding box center [520, 166] width 93 height 17
click at [891, 515] on link "4" at bounding box center [893, 521] width 23 height 23
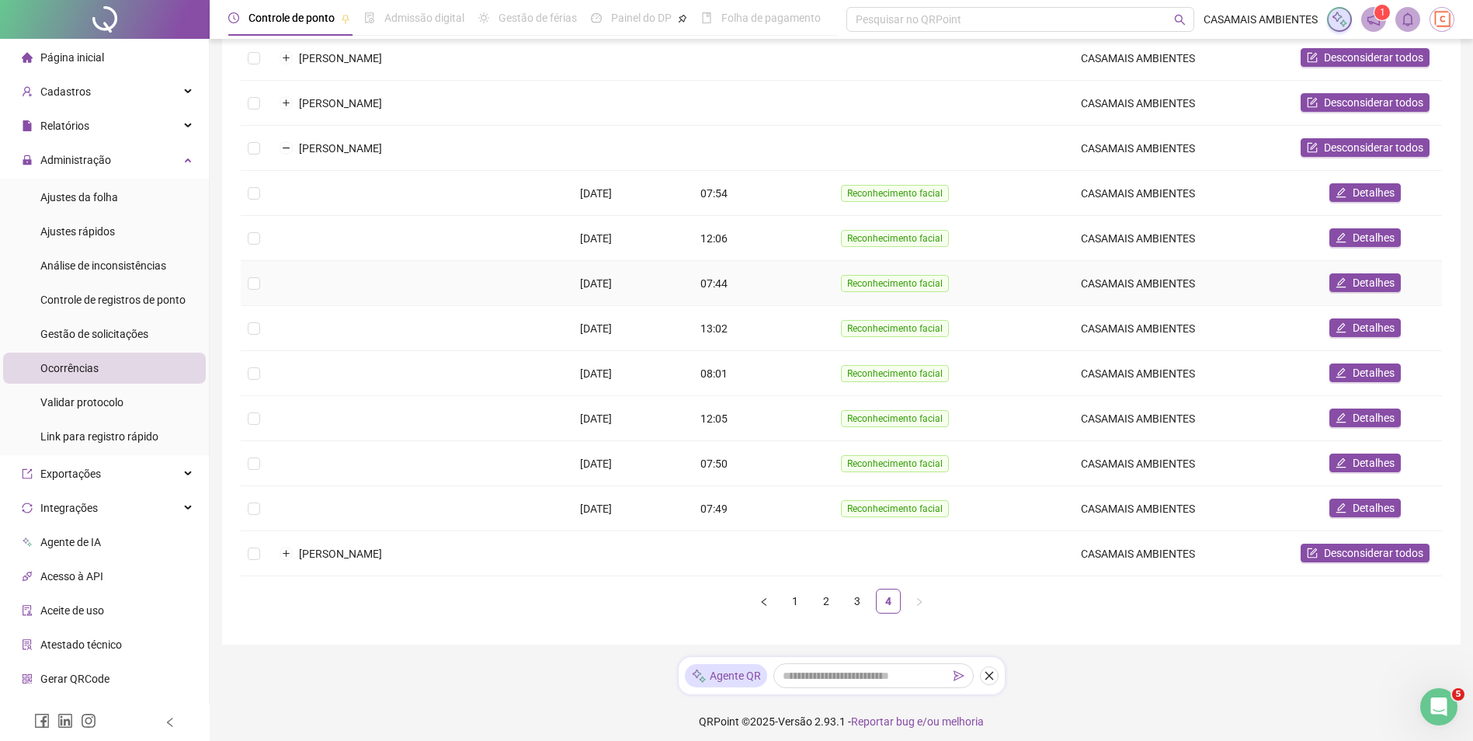
scroll to position [289, 0]
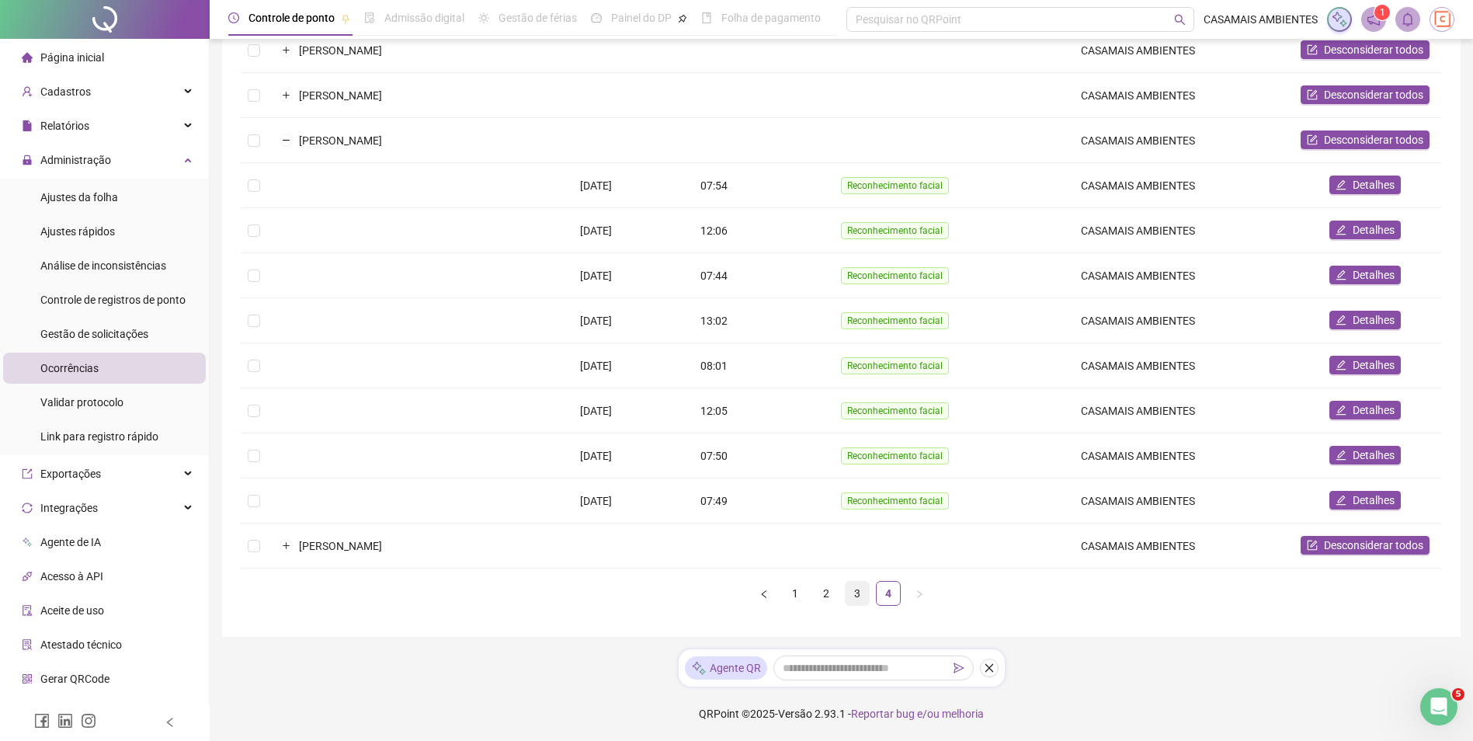
click at [853, 591] on link "3" at bounding box center [857, 593] width 23 height 23
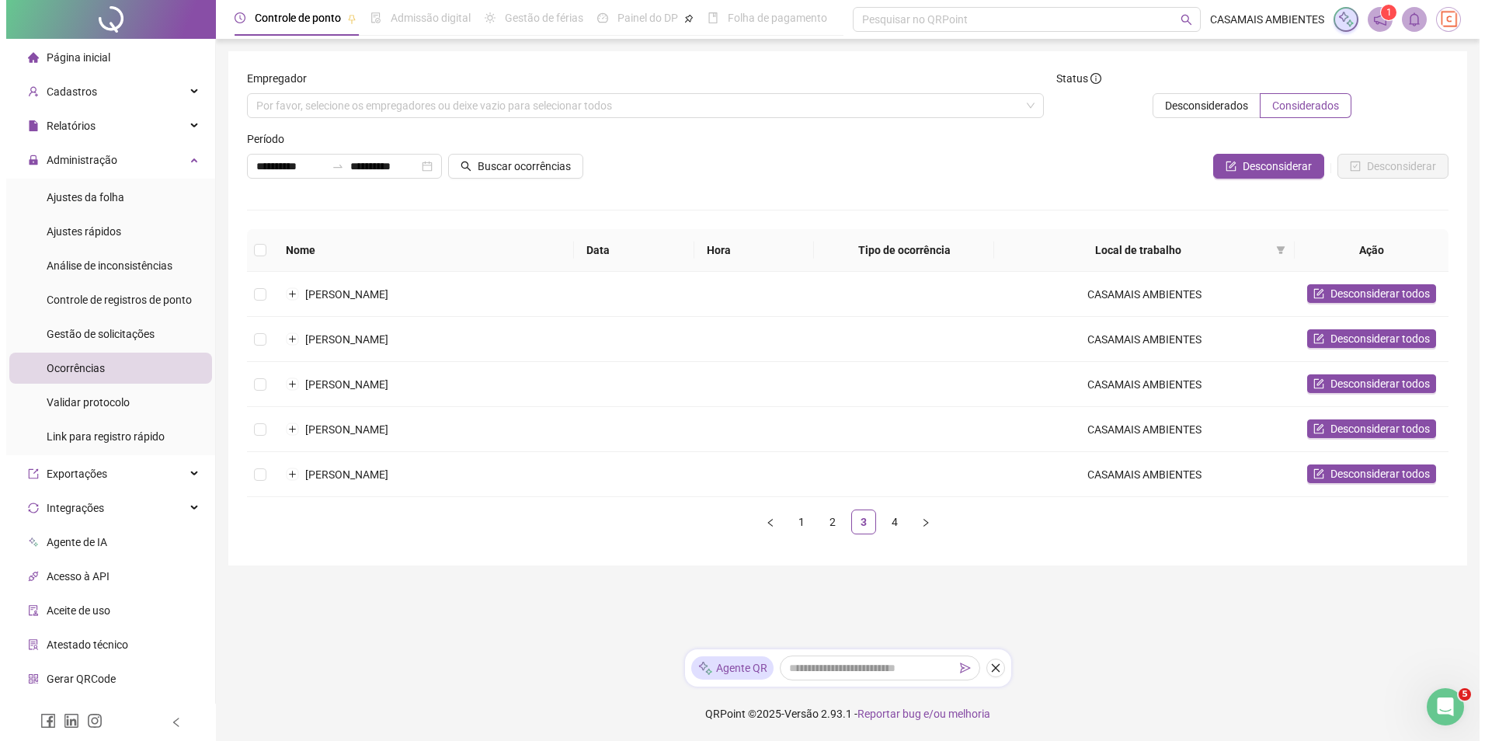
scroll to position [0, 0]
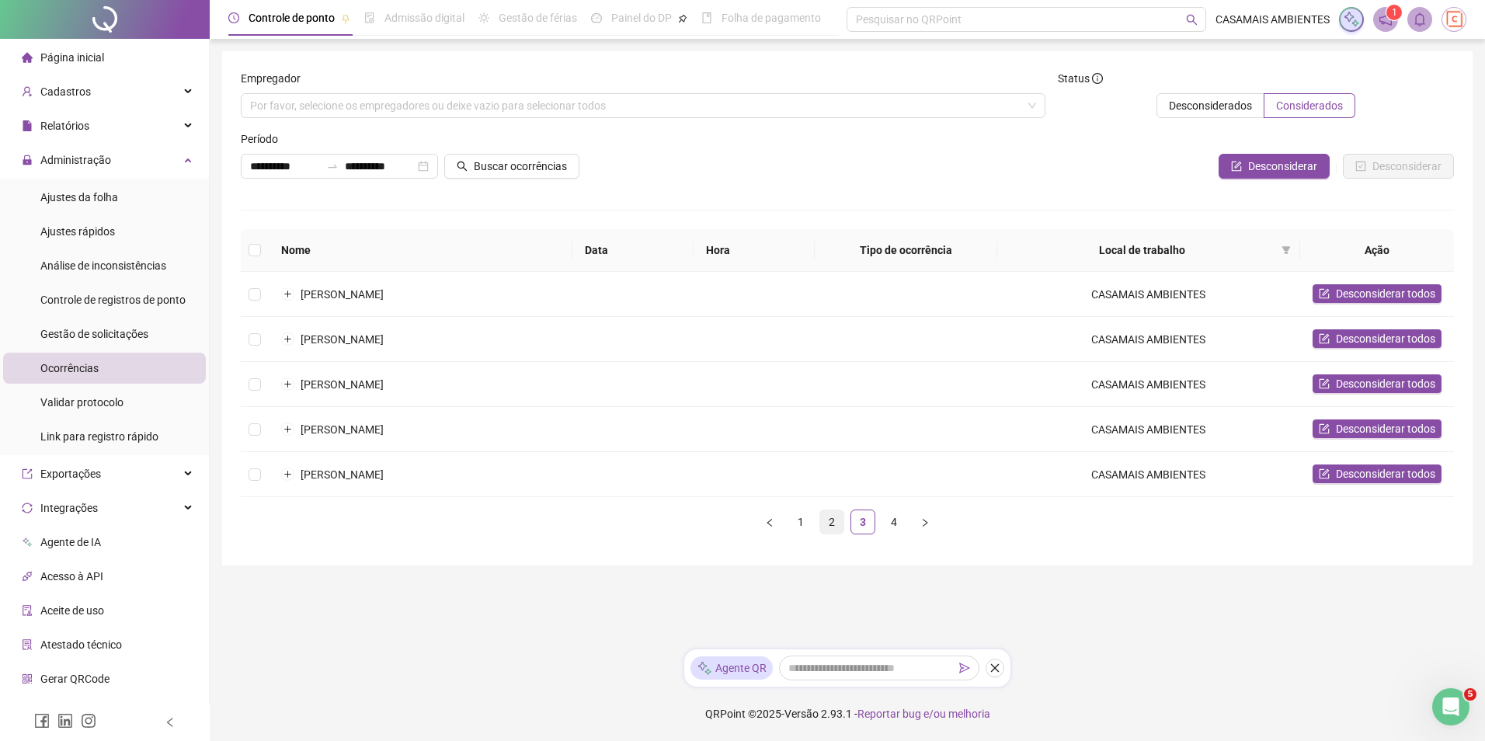
click at [832, 528] on link "2" at bounding box center [831, 521] width 23 height 23
click at [1313, 103] on span "Considerados" at bounding box center [1309, 105] width 67 height 12
click at [1231, 105] on span "Desconsiderados" at bounding box center [1210, 105] width 83 height 12
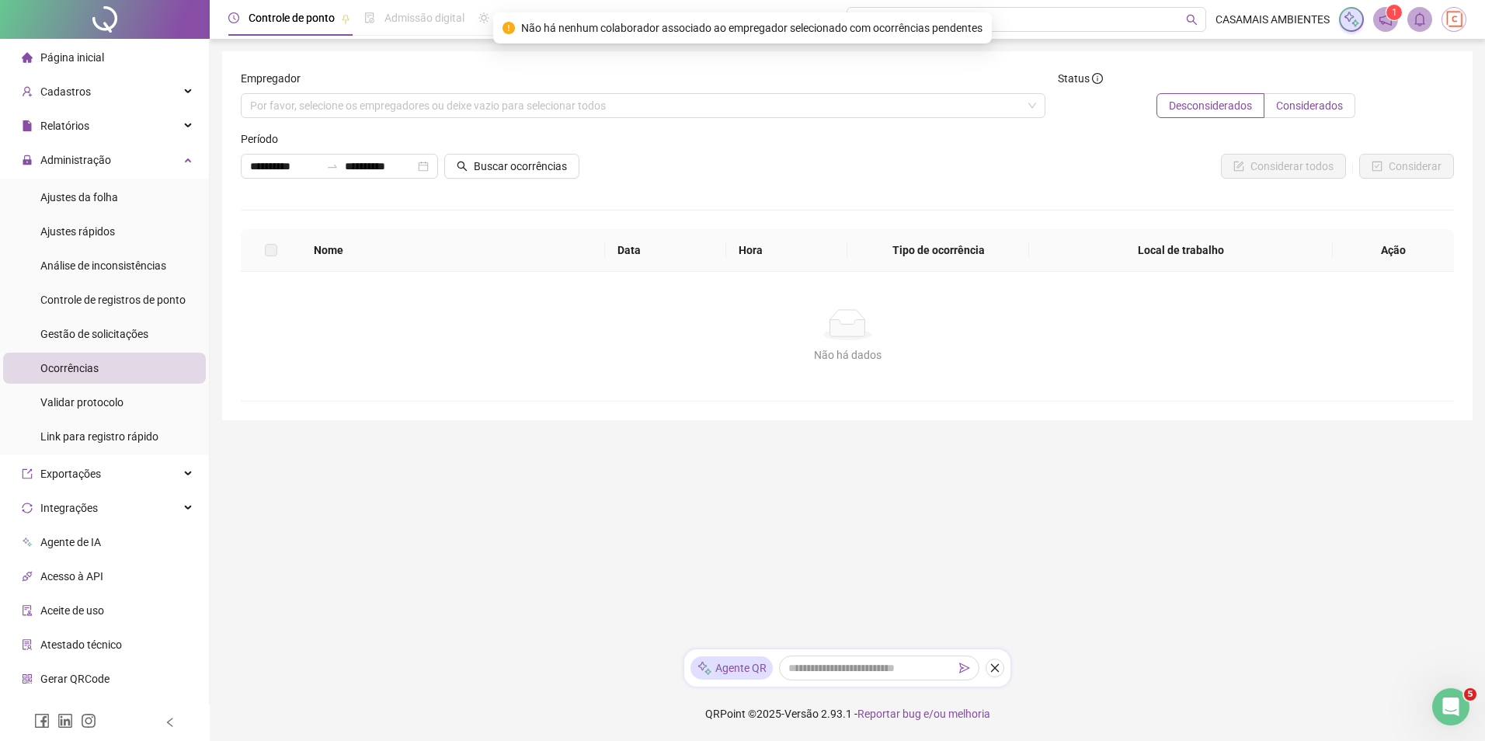
click at [1325, 111] on span "Considerados" at bounding box center [1309, 105] width 67 height 12
